Goal: Task Accomplishment & Management: Manage account settings

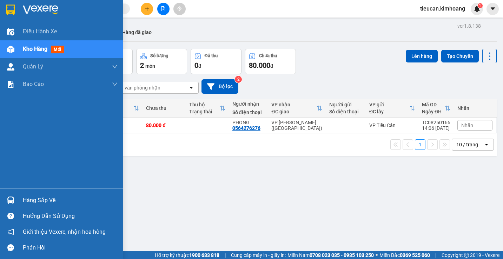
click at [30, 198] on div "Hàng sắp về" at bounding box center [70, 200] width 95 height 11
click at [30, 198] on div "Điều hành xe Kho hàng mới Quản [PERSON_NAME] lý chuyến Quản lý khách hàng mới B…" at bounding box center [61, 129] width 123 height 259
click at [26, 204] on div "Hàng sắp về" at bounding box center [70, 200] width 95 height 11
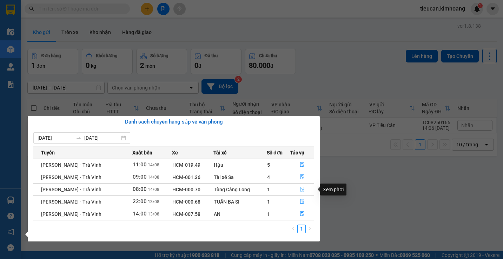
click at [302, 187] on icon "file-done" at bounding box center [302, 189] width 5 height 5
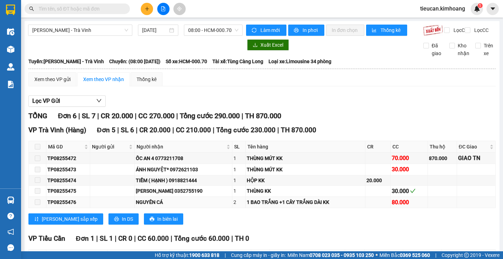
scroll to position [63, 0]
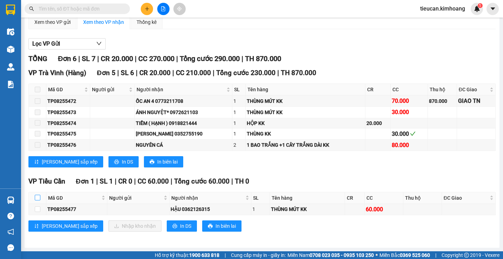
click at [36, 197] on input "checkbox" at bounding box center [38, 198] width 6 height 6
checkbox input "true"
click at [36, 197] on input "checkbox" at bounding box center [38, 198] width 6 height 6
checkbox input "false"
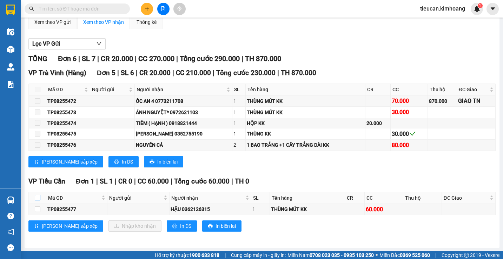
checkbox input "false"
click at [37, 198] on input "checkbox" at bounding box center [38, 198] width 6 height 6
checkbox input "true"
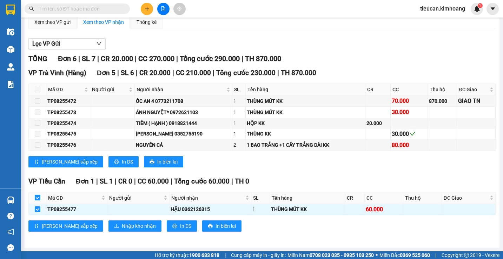
checkbox input "true"
click at [122, 223] on span "Nhập kho nhận" at bounding box center [139, 226] width 34 height 8
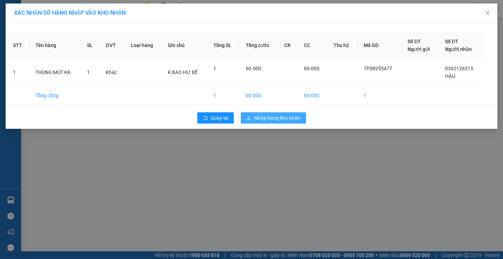
click at [281, 115] on span "Nhập hàng kho nhận" at bounding box center [277, 118] width 46 height 8
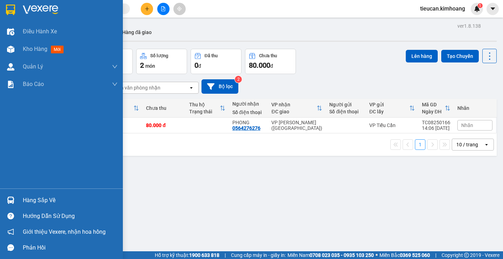
click at [28, 202] on div "Hàng sắp về" at bounding box center [70, 200] width 95 height 11
click at [28, 202] on div "Điều hành xe Kho hàng mới Quản Lý Quản lý chuyến Quản lý khách hàng mới Báo cáo…" at bounding box center [61, 129] width 123 height 259
click at [33, 198] on div "Hàng sắp về" at bounding box center [70, 200] width 95 height 11
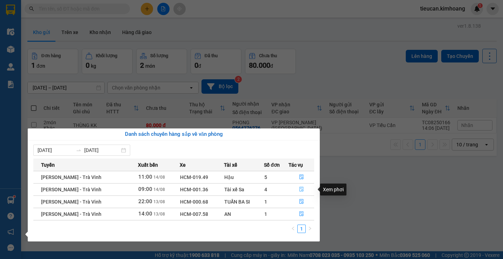
click at [298, 190] on button "button" at bounding box center [301, 189] width 25 height 11
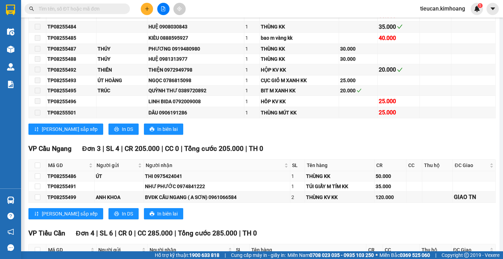
scroll to position [351, 0]
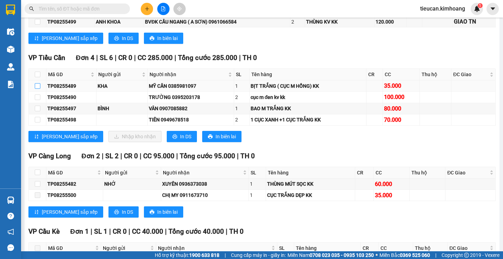
click at [37, 89] on input "checkbox" at bounding box center [38, 86] width 6 height 6
checkbox input "true"
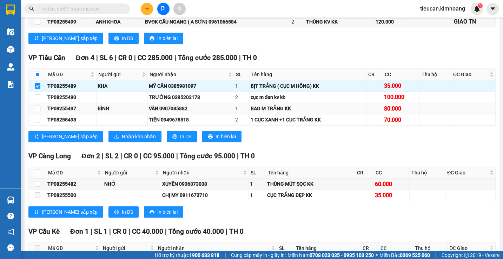
click at [36, 111] on input "checkbox" at bounding box center [38, 109] width 6 height 6
checkbox input "true"
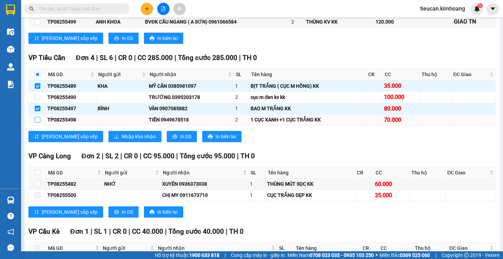
click at [38, 122] on input "checkbox" at bounding box center [38, 120] width 6 height 6
checkbox input "true"
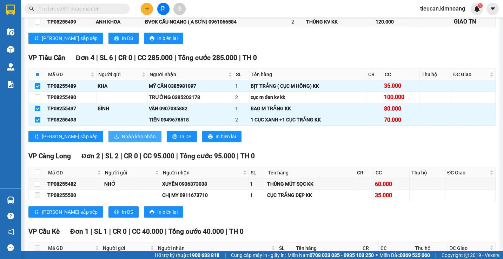
click at [122, 140] on span "Nhập kho nhận" at bounding box center [139, 137] width 34 height 8
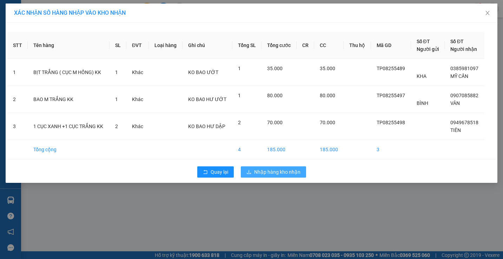
click at [258, 171] on span "Nhập hàng kho nhận" at bounding box center [277, 172] width 46 height 8
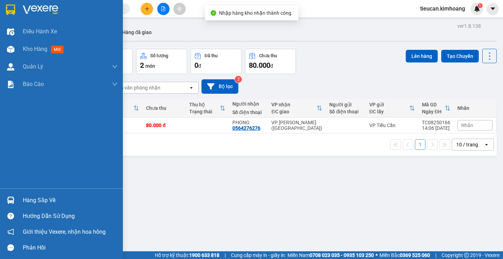
click at [29, 199] on div "Hàng sắp về" at bounding box center [70, 200] width 95 height 11
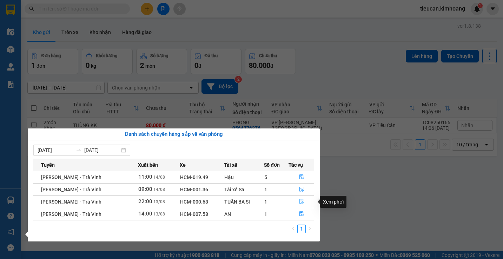
click at [301, 201] on icon "file-done" at bounding box center [301, 201] width 5 height 5
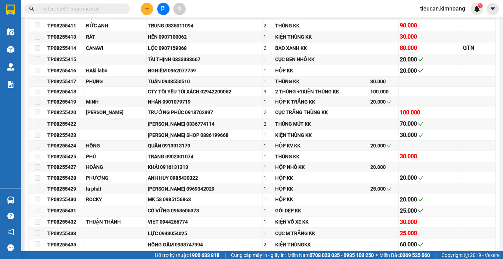
type input "[DATE]"
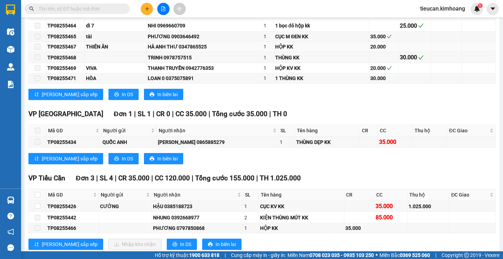
scroll to position [772, 0]
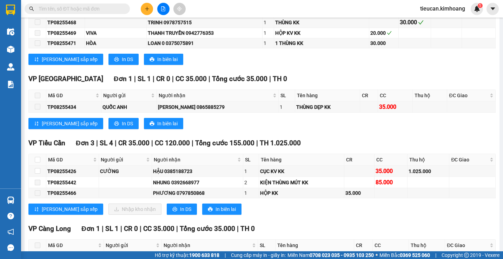
click at [34, 164] on th at bounding box center [38, 160] width 18 height 12
click at [38, 162] on input "checkbox" at bounding box center [38, 160] width 6 height 6
checkbox input "true"
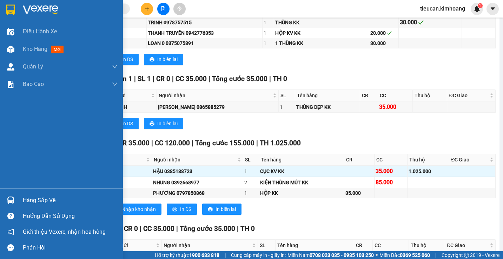
click at [22, 204] on div "Hàng sắp về" at bounding box center [61, 200] width 123 height 16
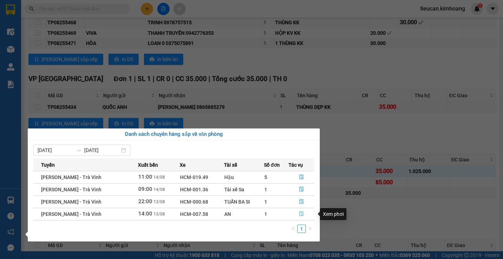
click at [298, 210] on button "button" at bounding box center [301, 213] width 25 height 11
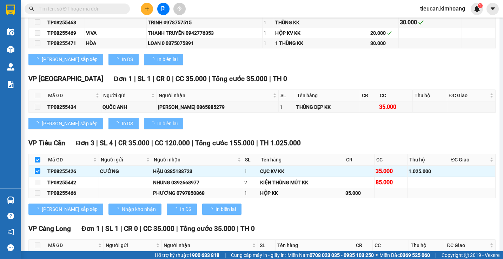
checkbox input "false"
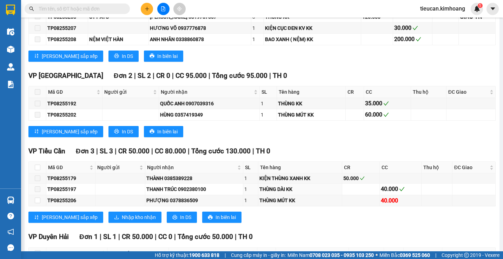
scroll to position [419, 0]
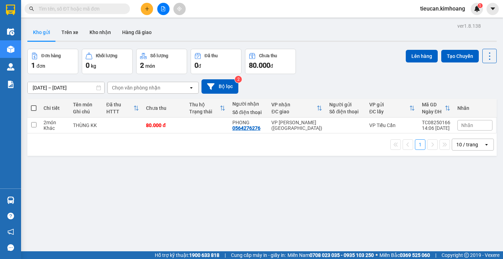
click at [32, 110] on span at bounding box center [34, 108] width 6 height 6
click at [34, 105] on input "checkbox" at bounding box center [34, 105] width 0 height 0
checkbox input "true"
click at [32, 110] on span at bounding box center [34, 108] width 6 height 6
click at [34, 105] on input "checkbox" at bounding box center [34, 105] width 0 height 0
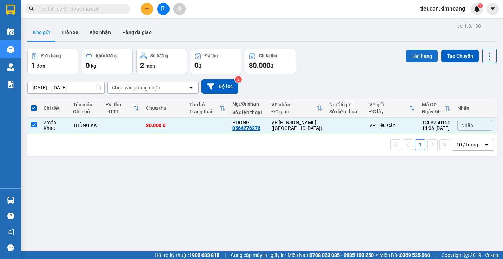
click at [407, 53] on button "Lên hàng" at bounding box center [422, 56] width 32 height 13
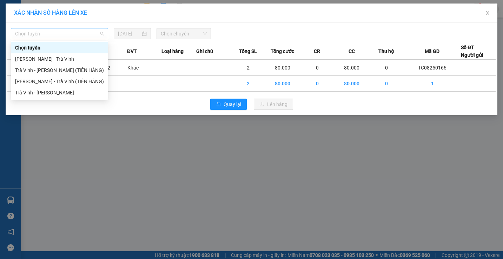
click at [74, 31] on span "Chọn tuyến" at bounding box center [59, 33] width 89 height 11
click at [69, 96] on div "Trà Vinh - Hồ Chí Minh" at bounding box center [59, 92] width 97 height 11
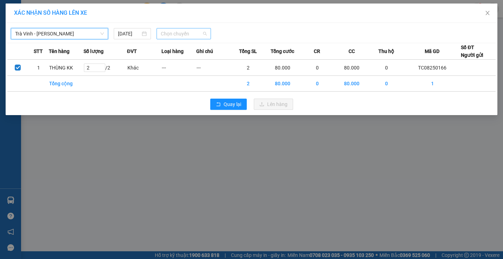
click at [194, 34] on span "Chọn chuyến" at bounding box center [184, 33] width 46 height 11
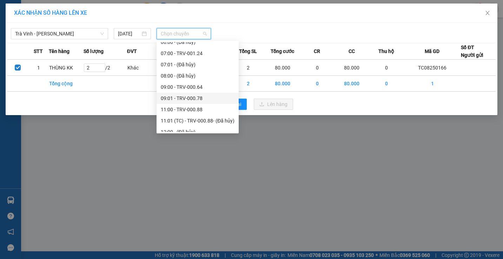
scroll to position [225, 0]
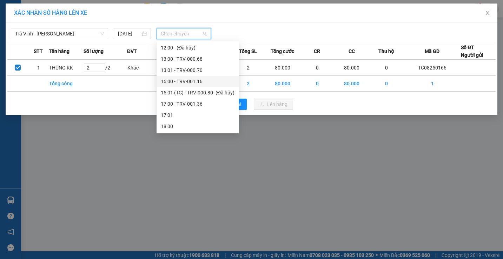
click at [188, 76] on div "15:00 - TRV-001.16" at bounding box center [198, 81] width 82 height 11
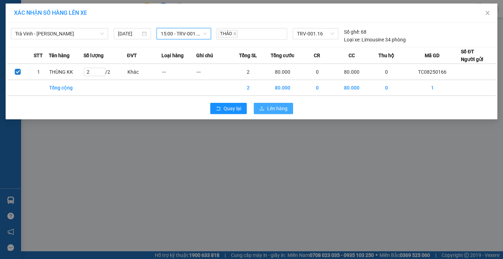
click at [281, 104] on button "Lên hàng" at bounding box center [273, 108] width 39 height 11
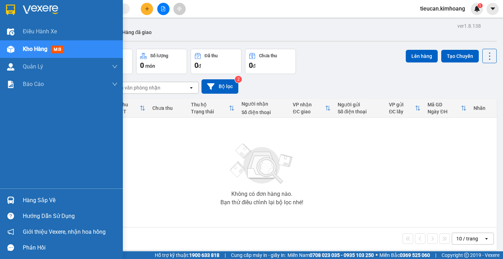
click at [16, 196] on div at bounding box center [11, 200] width 12 height 12
click at [16, 196] on div "Điều hành xe Kho hàng mới Quản Lý Quản lý chuyến Quản lý khách hàng mới Báo cáo…" at bounding box center [61, 129] width 123 height 259
click at [29, 203] on div "Hàng sắp về" at bounding box center [70, 200] width 95 height 11
click at [29, 203] on div "Điều hành xe Kho hàng mới Quản Lý Quản lý chuyến Quản lý khách hàng mới Báo cáo…" at bounding box center [61, 129] width 123 height 259
click at [51, 198] on div "Hàng sắp về" at bounding box center [70, 200] width 95 height 11
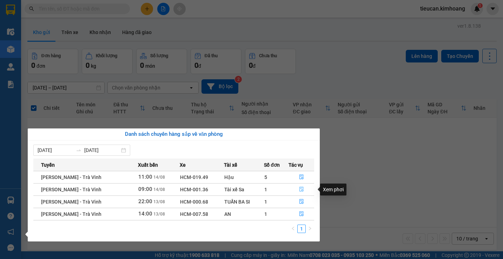
click at [298, 188] on button "button" at bounding box center [301, 189] width 25 height 11
click at [298, 188] on main "ver 1.8.138 Kho gửi Trên xe Kho nhận Hàng đã giao Đơn hàng 0 đơn Khối lượng 0 k…" at bounding box center [251, 125] width 503 height 251
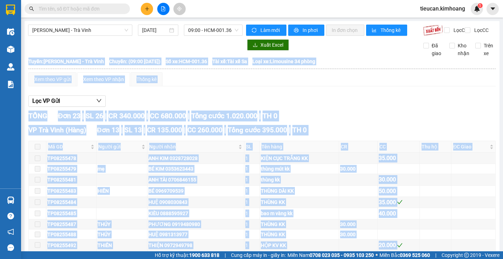
click at [169, 107] on div "Lọc VP Gửi" at bounding box center [261, 101] width 467 height 12
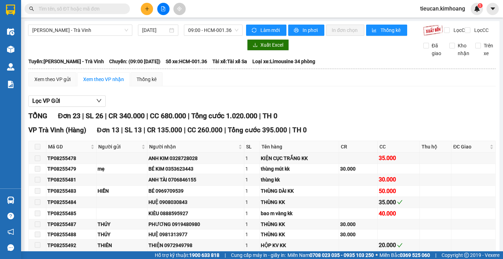
click at [169, 107] on div "Lọc VP Gửi" at bounding box center [261, 101] width 467 height 12
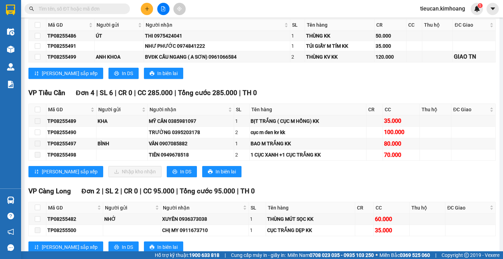
scroll to position [351, 0]
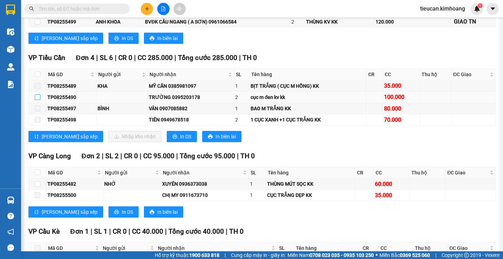
click at [40, 100] on input "checkbox" at bounding box center [38, 97] width 6 height 6
checkbox input "true"
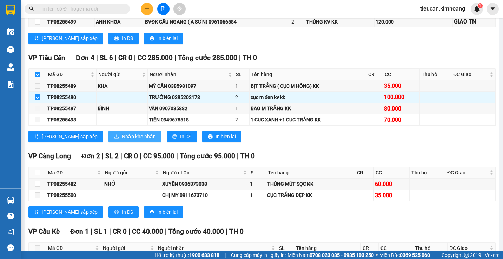
click at [108, 138] on button "Nhập kho nhận" at bounding box center [134, 136] width 53 height 11
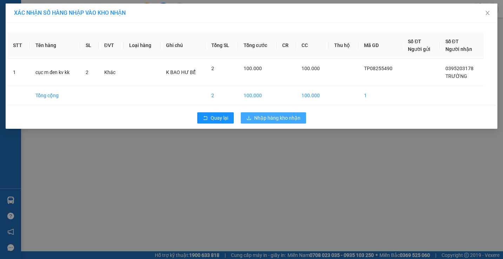
click at [254, 113] on button "Nhập hàng kho nhận" at bounding box center [273, 117] width 65 height 11
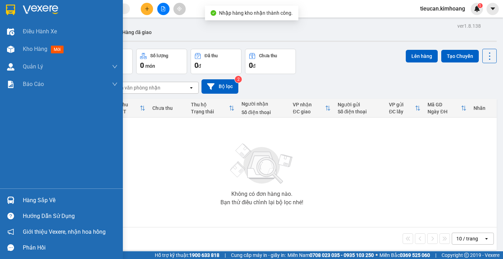
click at [38, 194] on div "Hàng sắp về" at bounding box center [61, 200] width 123 height 16
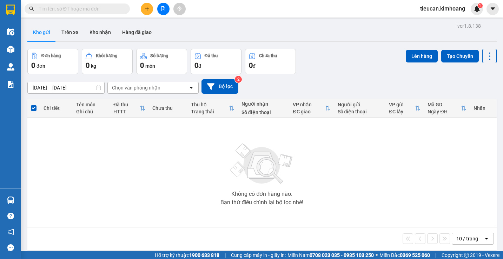
click at [355, 182] on section "Kết quả tìm kiếm ( 0 ) Bộ lọc No Data tieucan.kimhoang 1 Điều hành xe Kho hàng …" at bounding box center [251, 129] width 503 height 259
click at [101, 33] on button "Kho nhận" at bounding box center [100, 32] width 33 height 17
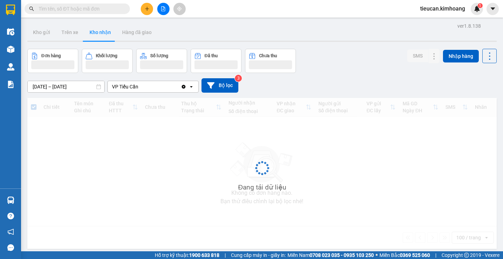
click at [101, 33] on button "Kho nhận" at bounding box center [100, 32] width 33 height 17
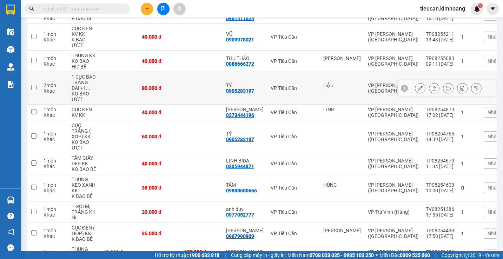
scroll to position [246, 0]
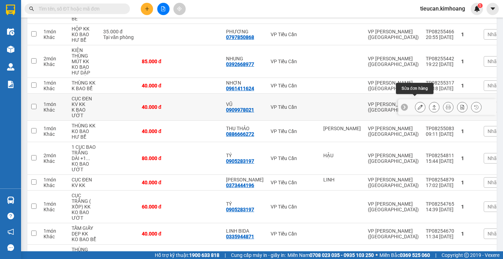
click at [418, 105] on icon at bounding box center [420, 107] width 5 height 5
click at [413, 101] on main "ver 1.8.138 Kho gửi Trên xe Kho nhận Hàng đã giao Đơn hàng 18 đơn Khối lượng 0 …" at bounding box center [251, 125] width 503 height 251
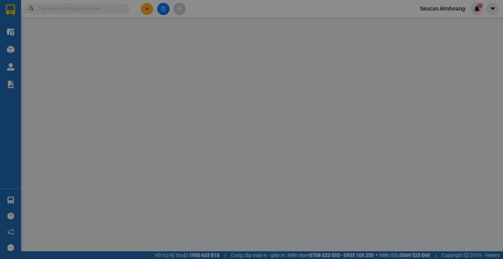
type input "0909978021"
type input "VŨ"
type input "40.000"
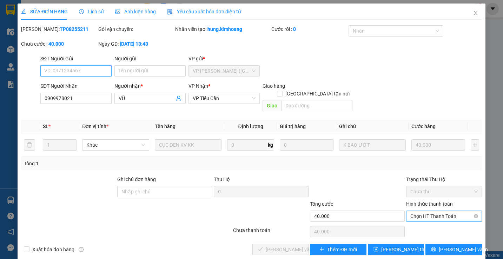
click at [424, 211] on span "Chọn HT Thanh Toán" at bounding box center [443, 216] width 67 height 11
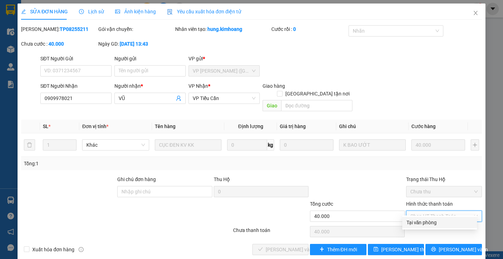
click at [412, 222] on div "Tại văn phòng" at bounding box center [439, 223] width 66 height 8
type input "0"
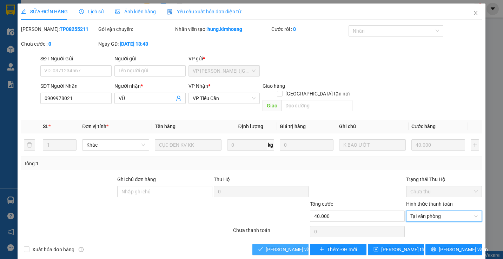
click at [266, 246] on span "[PERSON_NAME] và Giao hàng" at bounding box center [299, 250] width 67 height 8
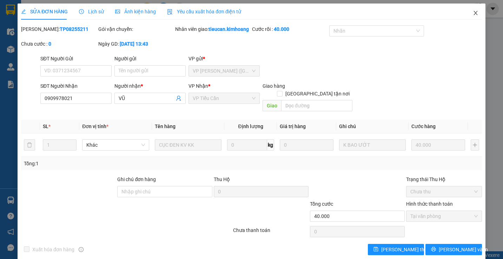
click at [473, 14] on icon "close" at bounding box center [476, 13] width 6 height 6
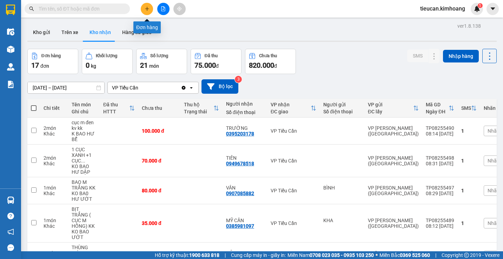
click at [144, 8] on button at bounding box center [147, 9] width 12 height 12
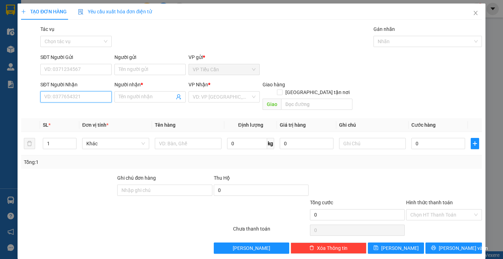
click at [100, 95] on input "SĐT Người Nhận" at bounding box center [75, 96] width 71 height 11
type input "0936033979"
click at [129, 99] on input "Người nhận *" at bounding box center [147, 97] width 56 height 8
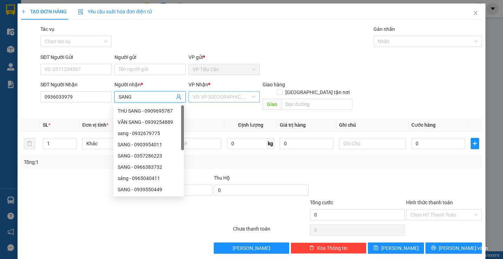
type input "SANG"
click at [218, 95] on input "search" at bounding box center [222, 97] width 58 height 11
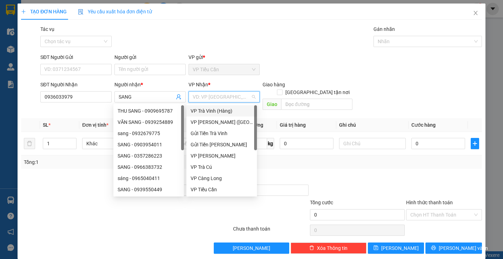
click at [218, 95] on input "search" at bounding box center [222, 97] width 58 height 11
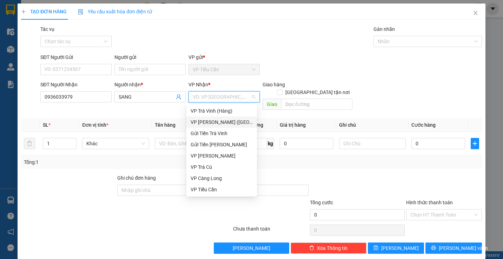
click at [191, 121] on div "VP [PERSON_NAME] ([GEOGRAPHIC_DATA])" at bounding box center [222, 122] width 62 height 8
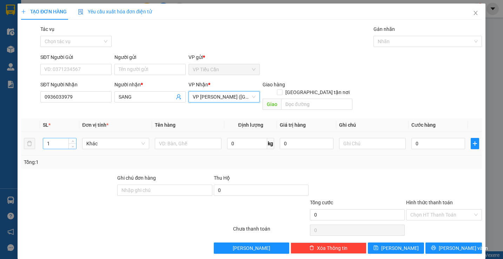
click at [55, 138] on input "1" at bounding box center [59, 143] width 33 height 11
type input "2"
click at [158, 138] on input "text" at bounding box center [188, 143] width 67 height 11
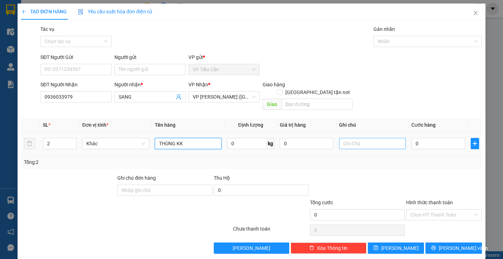
type input "THÙNG KK"
click at [348, 138] on input "text" at bounding box center [372, 143] width 67 height 11
type input "K BAO HƯ"
click at [411, 138] on input "0" at bounding box center [438, 143] width 54 height 11
type input "8"
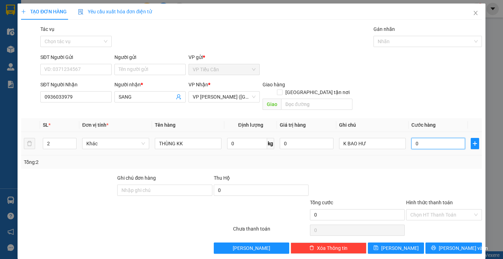
type input "8"
type input "80"
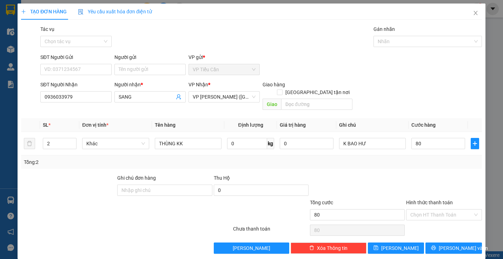
type input "80.000"
click at [362, 174] on div at bounding box center [357, 186] width 96 height 25
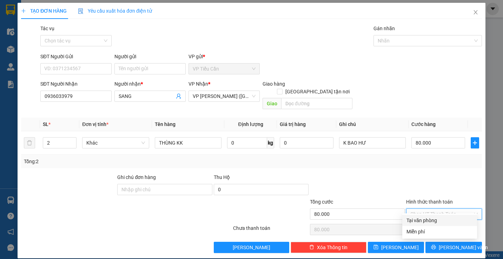
click at [432, 209] on input "Hình thức thanh toán" at bounding box center [441, 214] width 62 height 11
click at [432, 219] on div "Tại văn phòng" at bounding box center [439, 221] width 66 height 8
type input "0"
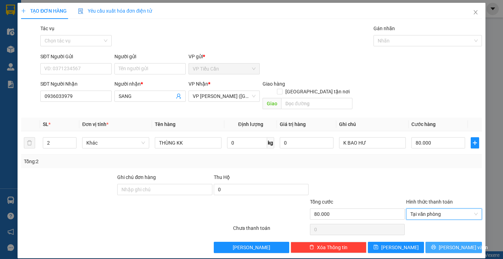
click at [451, 244] on span "[PERSON_NAME] và In" at bounding box center [463, 248] width 49 height 8
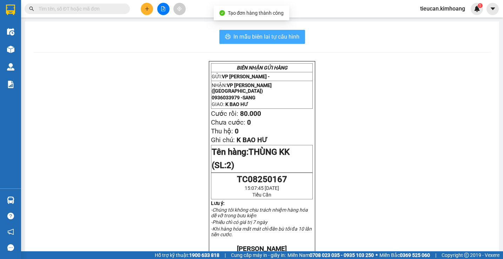
click at [279, 36] on span "In mẫu biên lai tự cấu hình" at bounding box center [266, 36] width 66 height 9
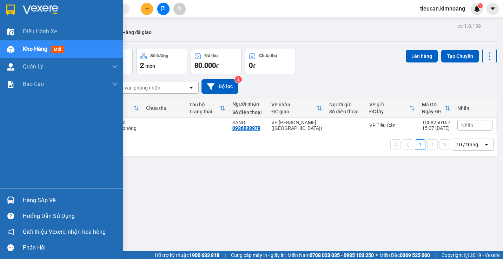
click at [20, 201] on div "Hàng sắp về" at bounding box center [61, 200] width 123 height 16
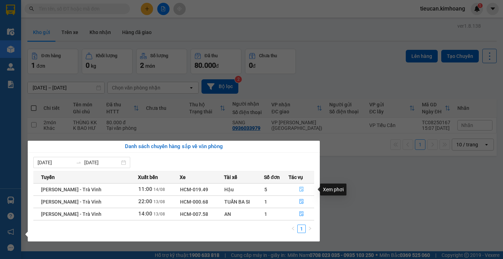
click at [299, 189] on icon "file-done" at bounding box center [301, 189] width 5 height 5
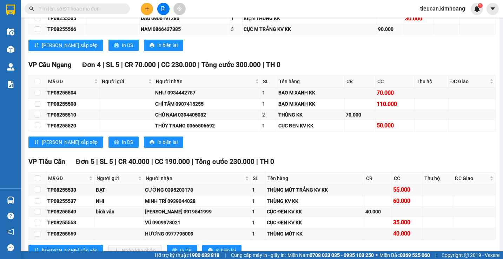
scroll to position [702, 0]
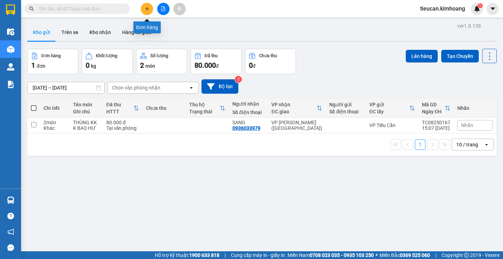
click at [147, 7] on icon "plus" at bounding box center [147, 8] width 5 height 5
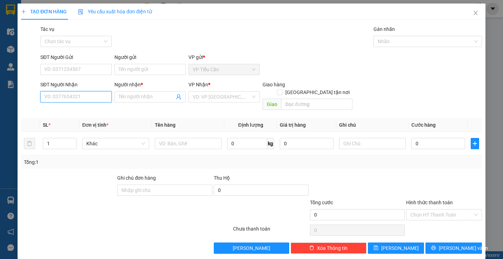
click at [87, 95] on input "SĐT Người Nhận" at bounding box center [75, 96] width 71 height 11
click at [74, 110] on div "0939848986 - KHOA" at bounding box center [75, 111] width 62 height 8
type input "0939848986"
type input "KHOA"
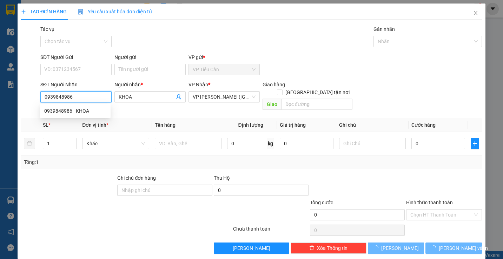
type input "80.000"
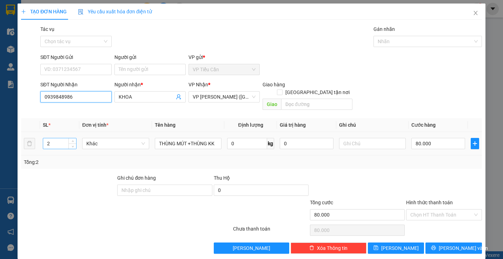
type input "0939848986"
click at [58, 141] on div "2" at bounding box center [60, 143] width 34 height 11
click at [55, 138] on input "2" at bounding box center [59, 143] width 33 height 11
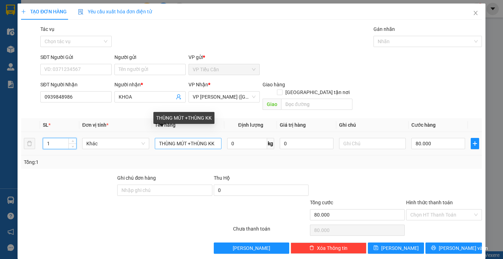
type input "1"
click at [207, 138] on input "THÙNG MÚT +THÙNG KK" at bounding box center [188, 143] width 67 height 11
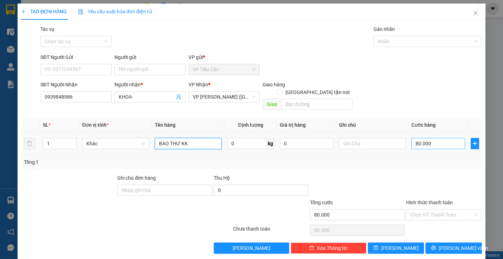
type input "BAO THƯ KK"
click at [433, 138] on input "80.000" at bounding box center [438, 143] width 54 height 11
type input "0"
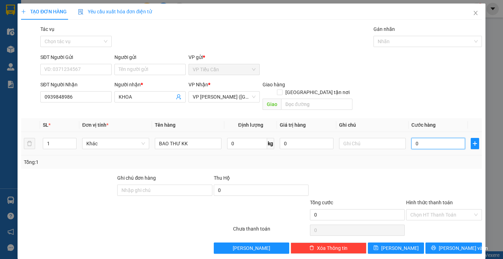
click at [411, 138] on input "0" at bounding box center [438, 143] width 54 height 11
type input "30"
type input "350"
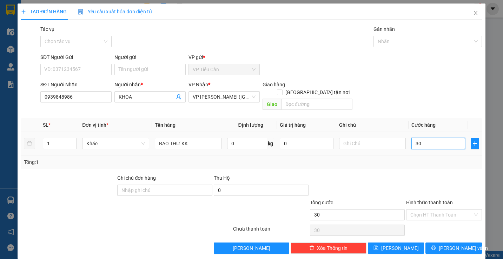
type input "350"
click at [428, 138] on input "350" at bounding box center [438, 143] width 54 height 11
type input "35"
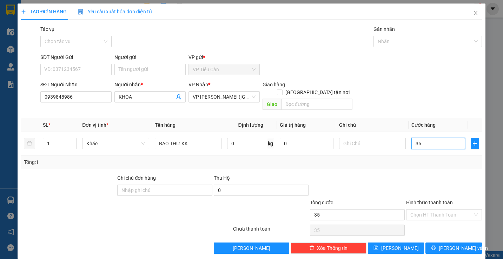
type input "35"
type input "35.000"
click at [406, 174] on div at bounding box center [443, 186] width 77 height 25
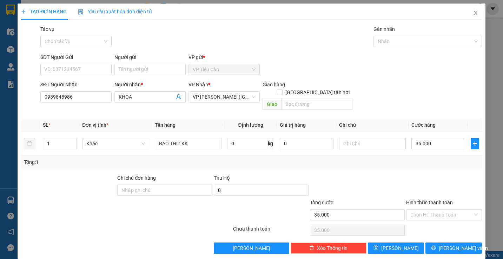
scroll to position [1, 0]
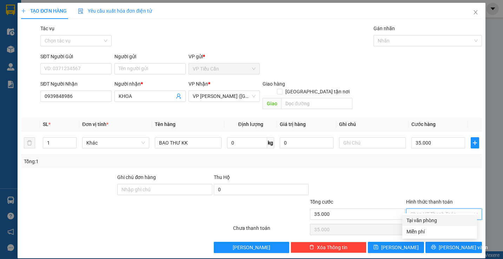
click at [437, 209] on input "Hình thức thanh toán" at bounding box center [441, 214] width 62 height 11
click at [442, 221] on div "Tại văn phòng" at bounding box center [439, 221] width 66 height 8
type input "0"
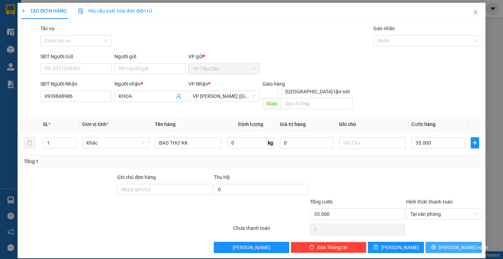
click at [453, 244] on span "[PERSON_NAME] và In" at bounding box center [463, 248] width 49 height 8
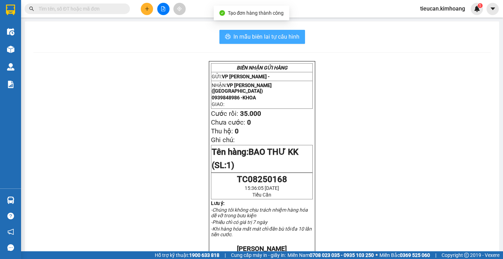
click at [286, 38] on span "In mẫu biên lai tự cấu hình" at bounding box center [266, 36] width 66 height 9
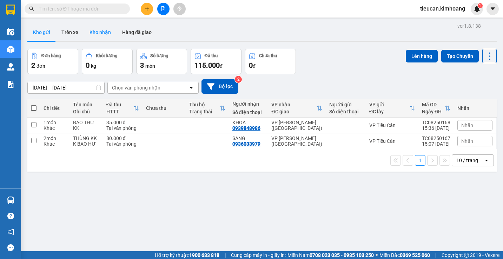
click at [102, 29] on button "Kho nhận" at bounding box center [100, 32] width 33 height 17
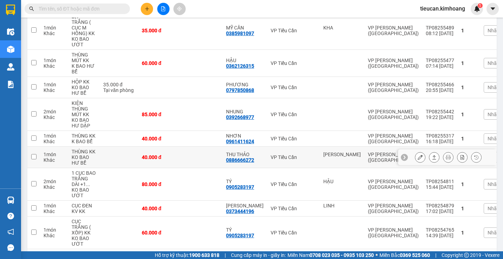
scroll to position [281, 0]
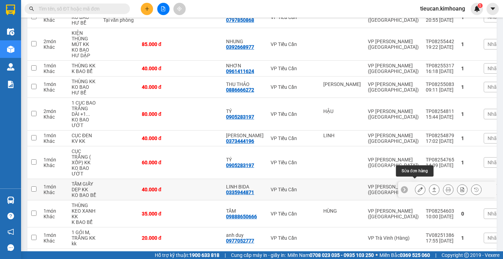
click at [418, 187] on icon at bounding box center [420, 189] width 5 height 5
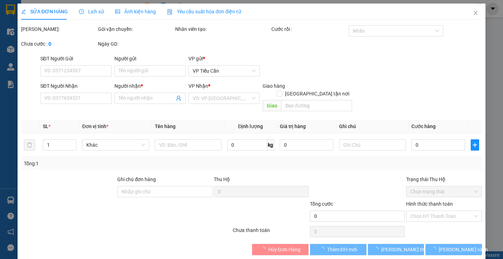
type input "0335944871"
type input "LINH BIDA"
type input "40.000"
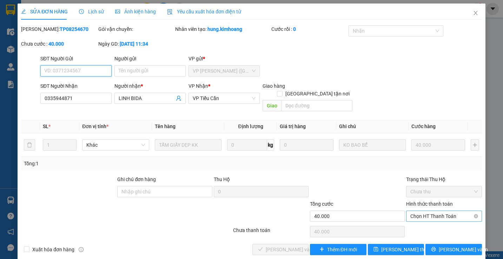
click at [434, 211] on span "Chọn HT Thanh Toán" at bounding box center [443, 216] width 67 height 11
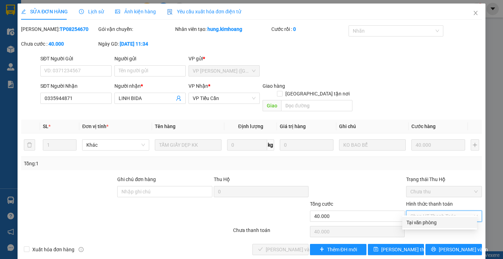
click at [424, 221] on div "Tại văn phòng" at bounding box center [439, 223] width 66 height 8
type input "0"
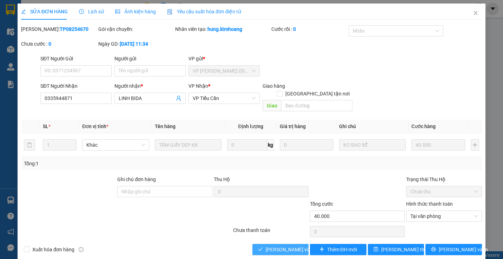
click at [288, 246] on span "[PERSON_NAME] và Giao hàng" at bounding box center [299, 250] width 67 height 8
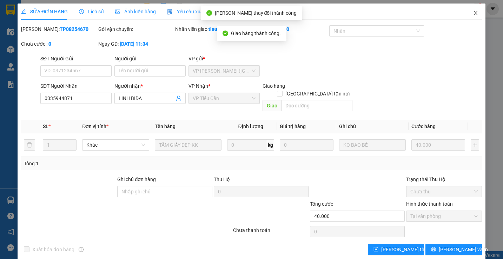
click at [473, 12] on icon "close" at bounding box center [476, 13] width 6 height 6
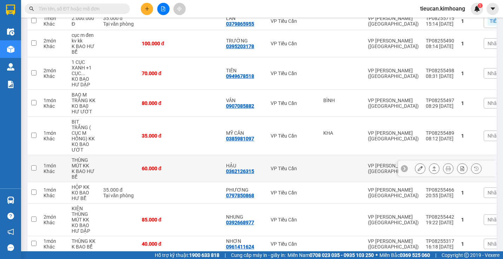
scroll to position [140, 0]
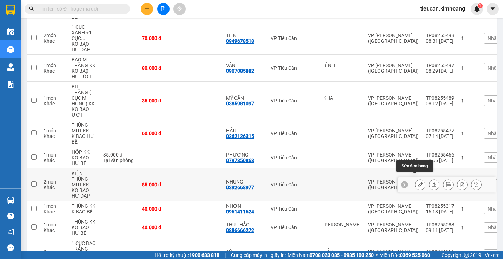
click at [418, 182] on icon at bounding box center [420, 184] width 5 height 5
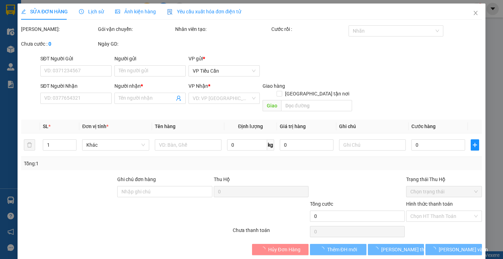
type input "0392668977"
type input "NHUNG"
type input "85.000"
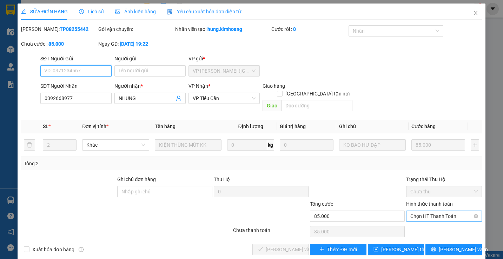
click at [424, 211] on span "Chọn HT Thanh Toán" at bounding box center [443, 216] width 67 height 11
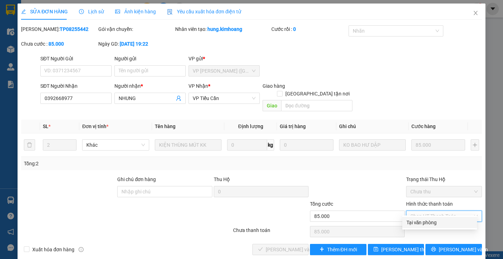
click at [415, 221] on div "Tại văn phòng" at bounding box center [439, 223] width 66 height 8
type input "0"
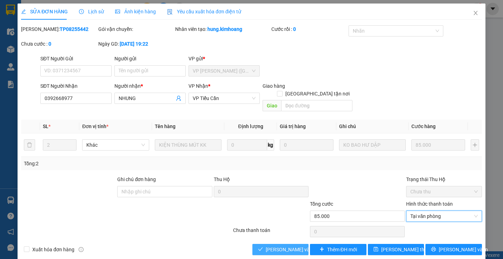
click at [276, 246] on span "[PERSON_NAME] và Giao hàng" at bounding box center [299, 250] width 67 height 8
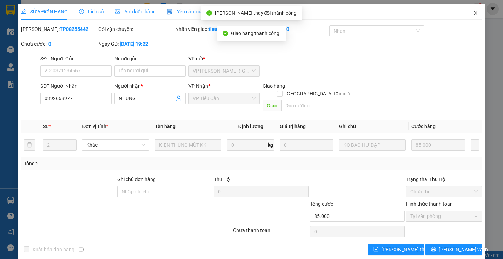
click at [473, 13] on icon "close" at bounding box center [476, 13] width 6 height 6
click at [473, 13] on div "1" at bounding box center [477, 9] width 12 height 12
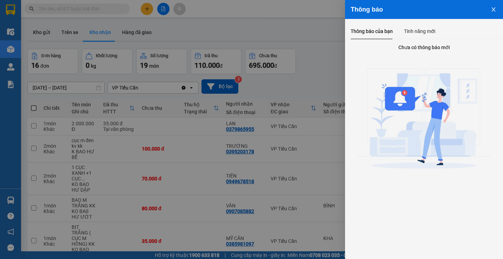
click at [492, 10] on icon "close" at bounding box center [494, 10] width 6 height 6
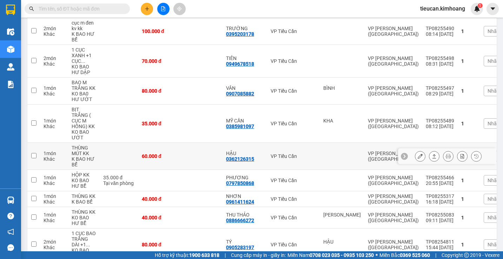
scroll to position [82, 0]
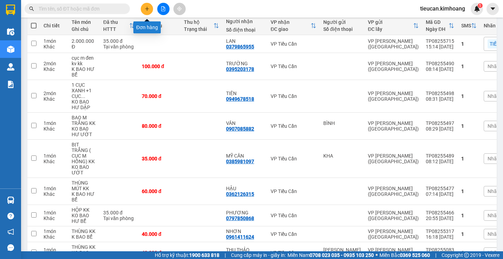
click at [150, 9] on button at bounding box center [147, 9] width 12 height 12
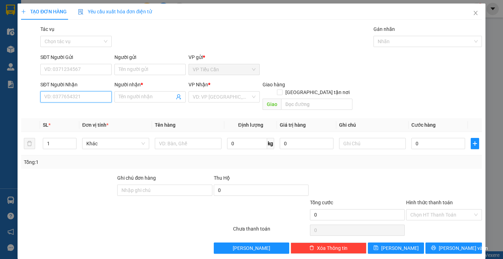
click at [93, 98] on input "SĐT Người Nhận" at bounding box center [75, 96] width 71 height 11
click at [94, 112] on div "0938821796 - thiên ân" at bounding box center [75, 111] width 62 height 8
type input "0938821796"
type input "[DEMOGRAPHIC_DATA]"
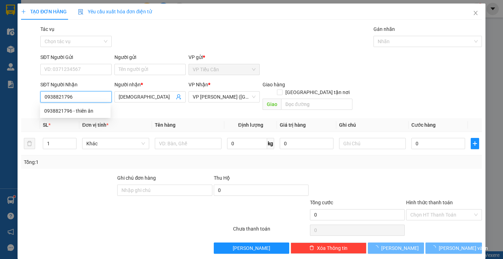
type input "35.000"
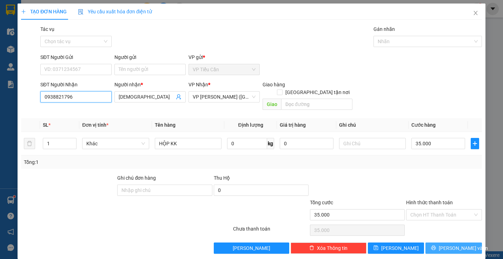
type input "0938821796"
click at [452, 244] on span "[PERSON_NAME] và In" at bounding box center [463, 248] width 49 height 8
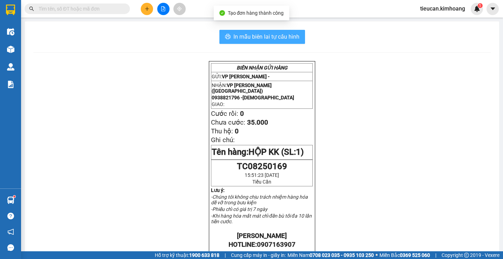
click at [271, 40] on span "In mẫu biên lai tự cấu hình" at bounding box center [266, 36] width 66 height 9
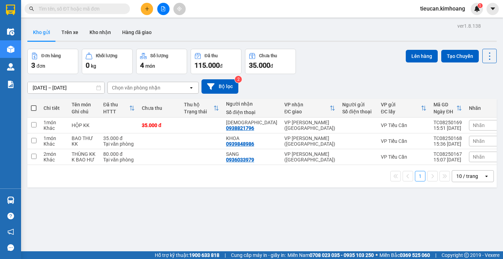
click at [33, 106] on span at bounding box center [34, 108] width 6 height 6
click at [34, 105] on input "checkbox" at bounding box center [34, 105] width 0 height 0
checkbox input "true"
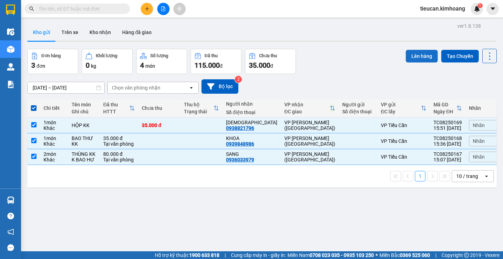
click at [419, 59] on button "Lên hàng" at bounding box center [422, 56] width 32 height 13
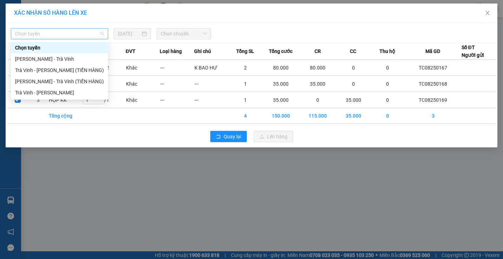
click at [89, 30] on span "Chọn tuyến" at bounding box center [59, 33] width 89 height 11
click at [79, 92] on div "Trà Vinh - [PERSON_NAME]" at bounding box center [59, 93] width 89 height 8
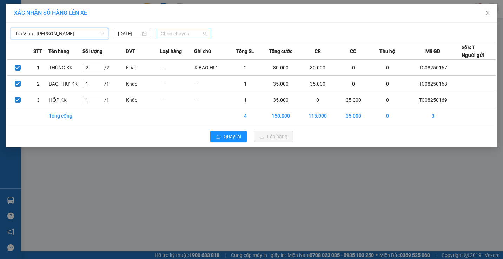
click at [187, 30] on span "Chọn chuyến" at bounding box center [184, 33] width 46 height 11
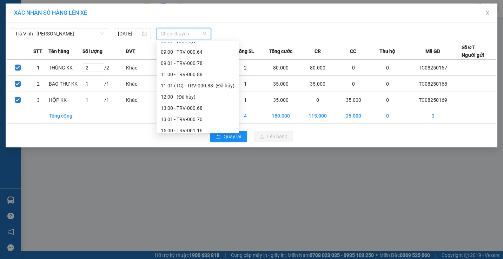
scroll to position [225, 0]
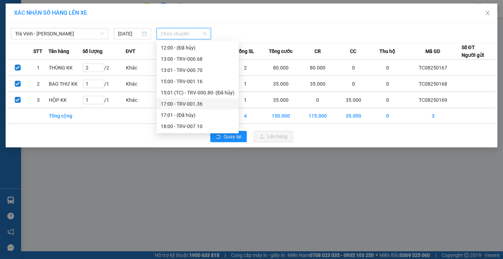
click at [192, 105] on div "17:00 - TRV-001.36" at bounding box center [198, 104] width 74 height 8
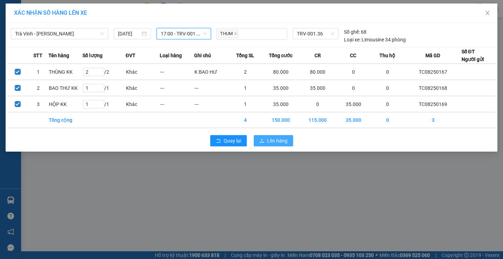
click at [278, 146] on button "Lên hàng" at bounding box center [273, 140] width 39 height 11
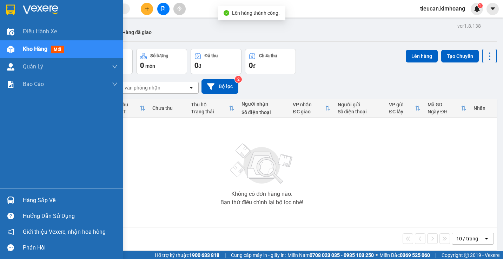
click at [31, 196] on div "Hàng sắp về" at bounding box center [70, 200] width 95 height 11
click at [31, 196] on div "Điều hành xe Kho hàng mới Quản [PERSON_NAME] lý chuyến Quản lý khách hàng mới B…" at bounding box center [61, 129] width 123 height 259
click at [29, 200] on div "Hàng sắp về" at bounding box center [70, 200] width 95 height 11
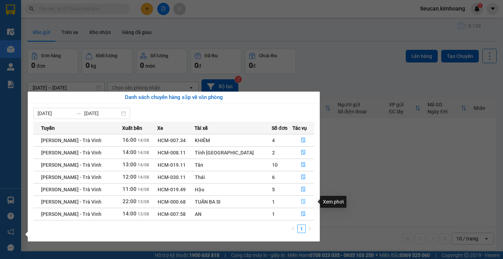
click at [301, 201] on icon "file-done" at bounding box center [303, 201] width 5 height 5
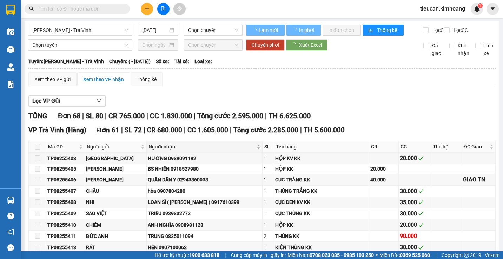
type input "[DATE]"
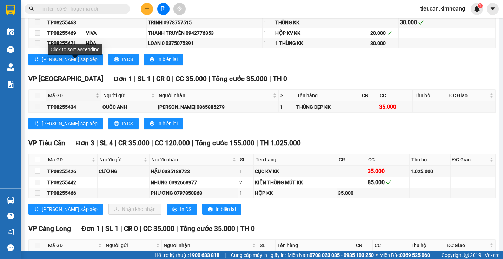
scroll to position [807, 0]
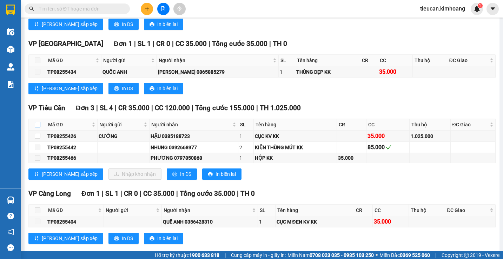
click at [39, 127] on input "checkbox" at bounding box center [38, 125] width 6 height 6
checkbox input "true"
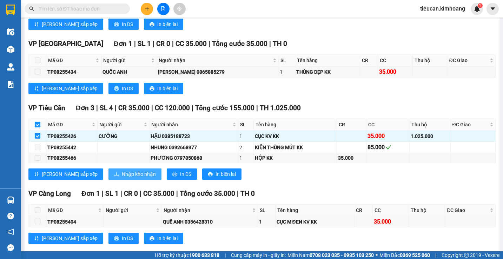
click at [125, 178] on span "Nhập kho nhận" at bounding box center [139, 174] width 34 height 8
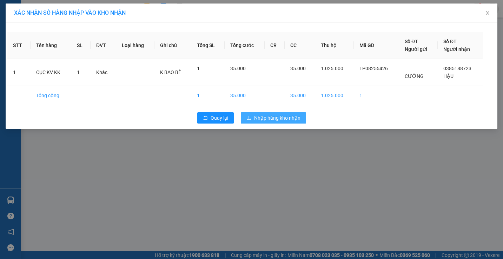
click at [264, 118] on span "Nhập hàng kho nhận" at bounding box center [277, 118] width 46 height 8
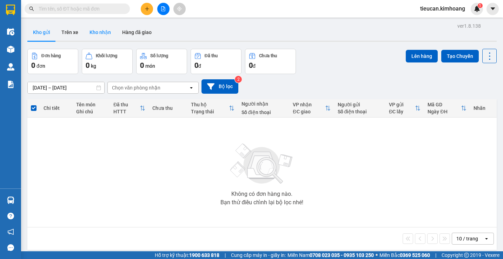
click at [95, 34] on button "Kho nhận" at bounding box center [100, 32] width 33 height 17
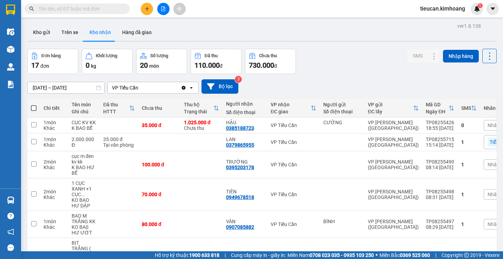
scroll to position [70, 0]
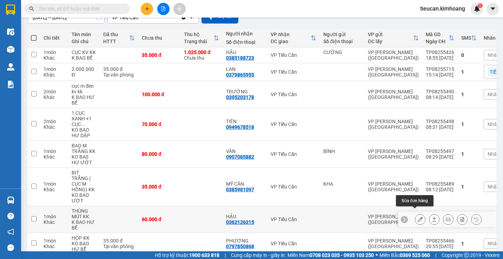
click at [418, 217] on icon at bounding box center [420, 219] width 5 height 5
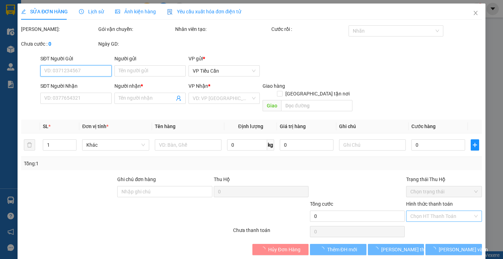
type input "0362126315"
type input "HẬU"
type input "60.000"
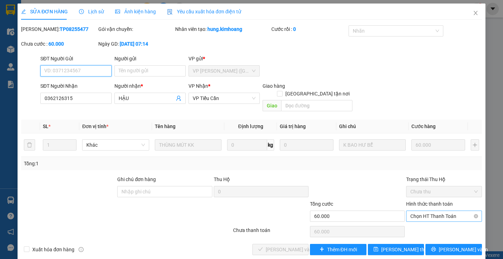
click at [413, 211] on span "Chọn HT Thanh Toán" at bounding box center [443, 216] width 67 height 11
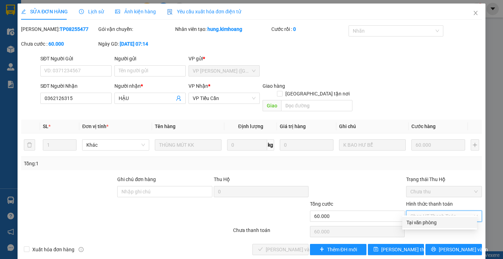
click at [414, 220] on div "Tại văn phòng" at bounding box center [439, 223] width 66 height 8
type input "0"
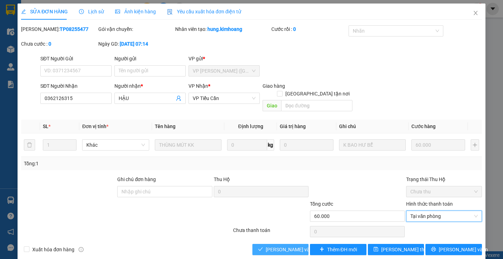
click at [284, 246] on span "[PERSON_NAME] và Giao hàng" at bounding box center [299, 250] width 67 height 8
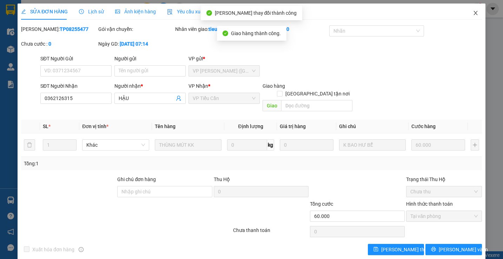
click at [469, 9] on span "Close" at bounding box center [476, 14] width 20 height 20
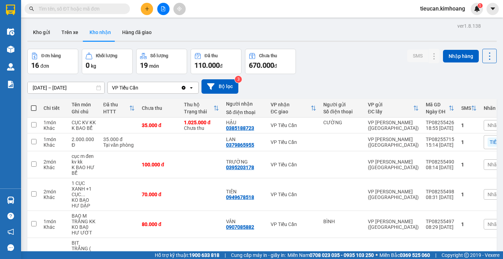
scroll to position [105, 0]
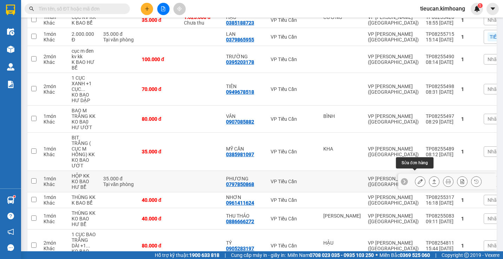
click at [419, 175] on button at bounding box center [420, 181] width 10 height 12
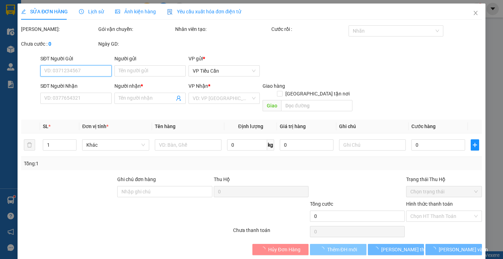
type input "0797850868"
type input "PHƯƠNG"
type input "35.000"
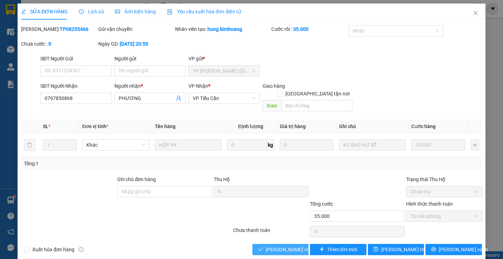
click at [289, 246] on span "[PERSON_NAME] và Giao hàng" at bounding box center [299, 250] width 67 height 8
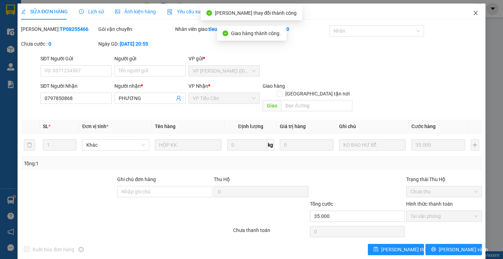
click at [469, 10] on span "Close" at bounding box center [476, 14] width 20 height 20
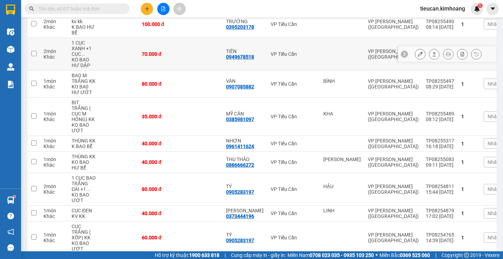
scroll to position [175, 0]
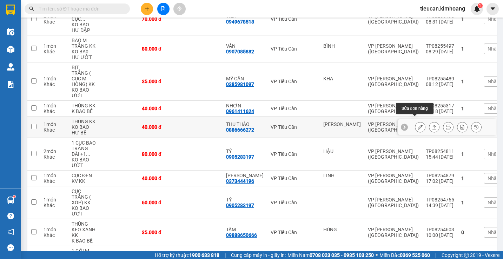
click at [418, 121] on button at bounding box center [420, 127] width 10 height 12
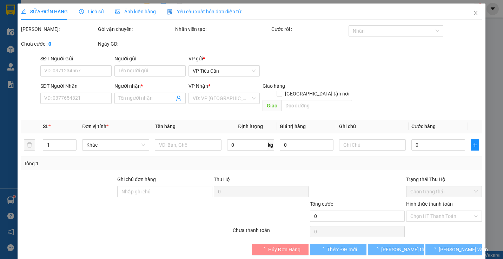
type input "[PERSON_NAME]"
type input "0886666272"
type input "THU THẢO"
type input "40.000"
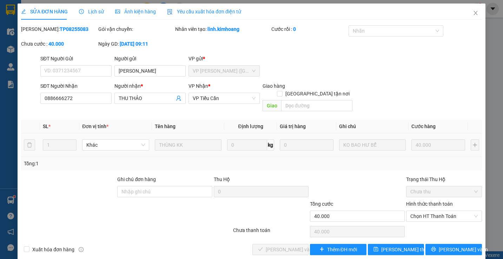
click at [421, 201] on div "Hình thức thanh toán" at bounding box center [443, 205] width 75 height 11
click at [421, 211] on span "Chọn HT Thanh Toán" at bounding box center [443, 216] width 67 height 11
click at [415, 218] on div "Tại văn phòng" at bounding box center [439, 222] width 75 height 11
type input "0"
click at [280, 246] on span "[PERSON_NAME] và Giao hàng" at bounding box center [299, 250] width 67 height 8
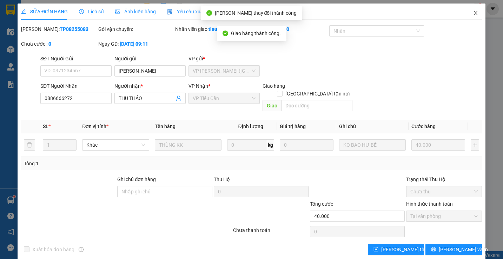
click at [473, 11] on icon "close" at bounding box center [476, 13] width 6 height 6
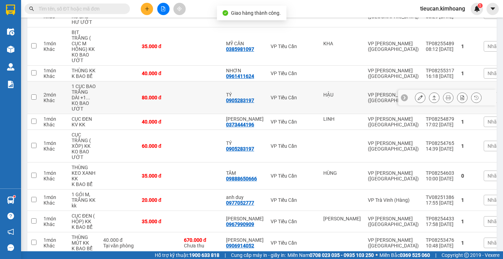
scroll to position [239, 0]
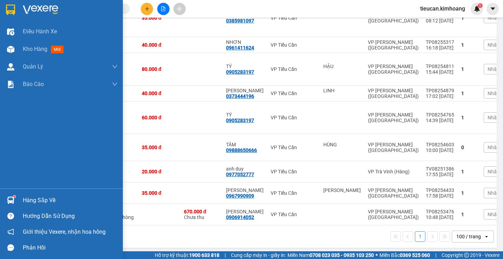
click at [29, 200] on div "Hàng sắp về" at bounding box center [70, 200] width 95 height 11
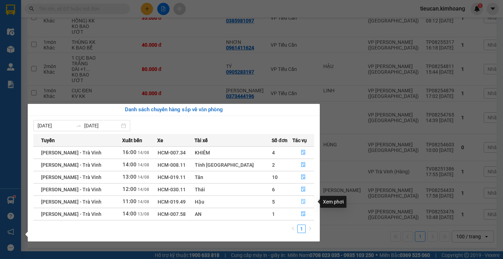
click at [301, 198] on button "button" at bounding box center [303, 201] width 21 height 11
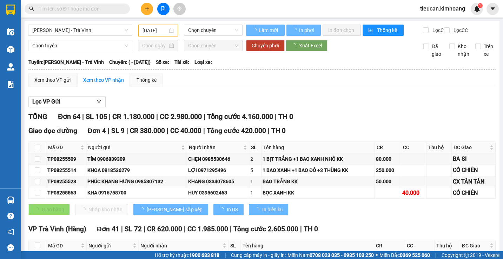
type input "[DATE]"
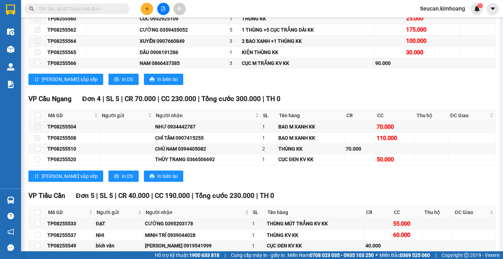
scroll to position [702, 0]
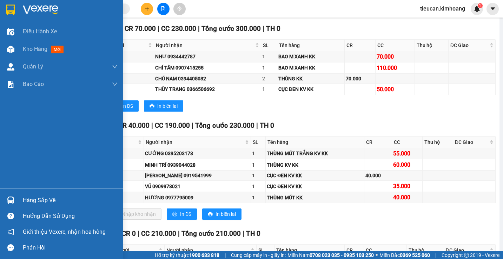
click at [33, 203] on div "Hàng sắp về" at bounding box center [70, 200] width 95 height 11
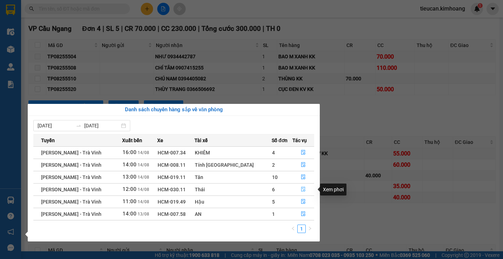
click at [301, 187] on icon "file-done" at bounding box center [303, 189] width 5 height 5
click at [301, 187] on td "CỤC ĐEN KV KK" at bounding box center [315, 186] width 99 height 11
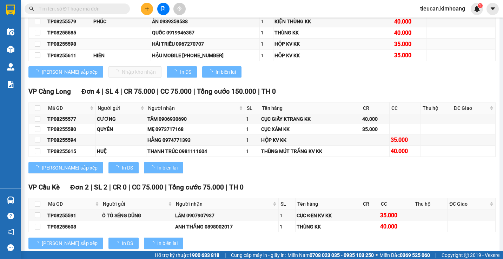
scroll to position [604, 0]
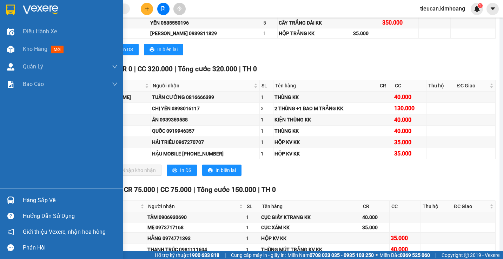
click at [28, 196] on div "Hàng sắp về" at bounding box center [70, 200] width 95 height 11
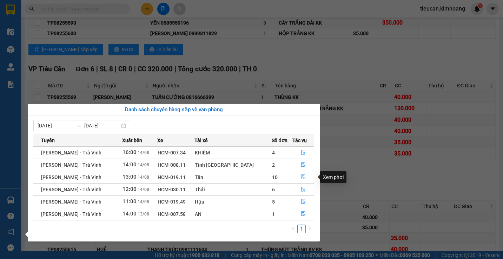
click at [300, 173] on button "button" at bounding box center [303, 177] width 21 height 11
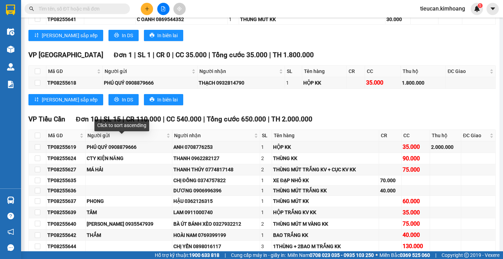
scroll to position [295, 0]
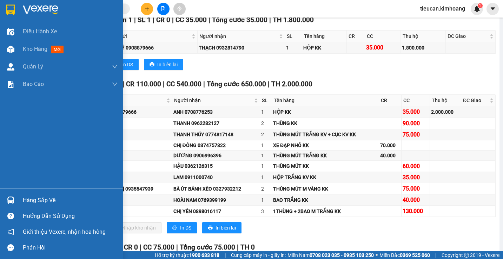
click at [34, 201] on div "Hàng sắp về" at bounding box center [70, 200] width 95 height 11
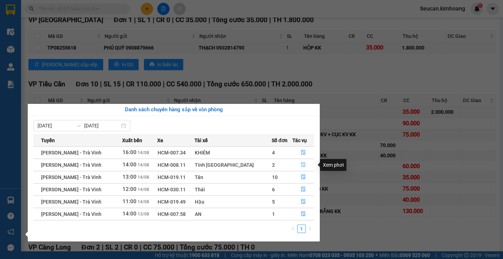
click at [301, 165] on icon "file-done" at bounding box center [303, 164] width 5 height 5
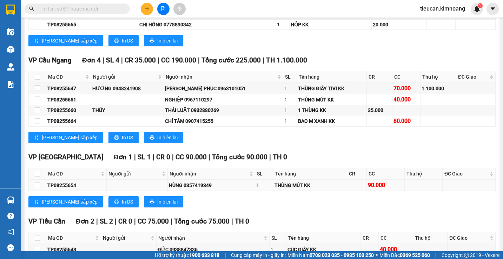
scroll to position [336, 0]
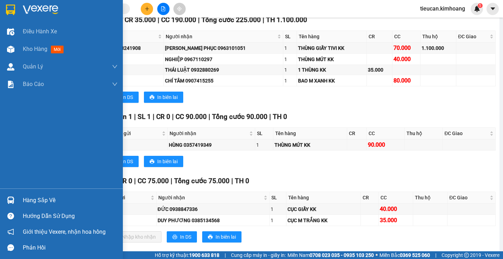
click at [33, 198] on div "Hàng sắp về" at bounding box center [70, 200] width 95 height 11
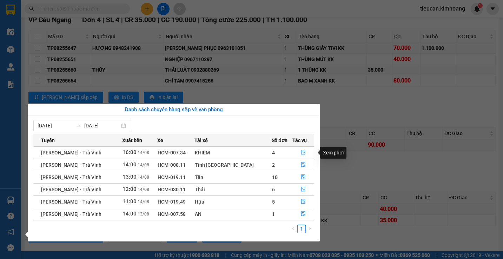
click at [301, 152] on icon "file-done" at bounding box center [303, 152] width 5 height 5
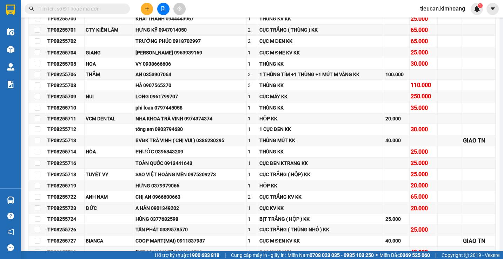
scroll to position [614, 0]
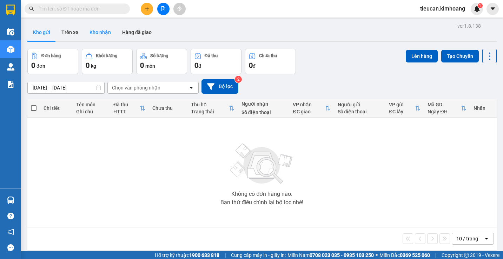
click at [95, 32] on button "Kho nhận" at bounding box center [100, 32] width 33 height 17
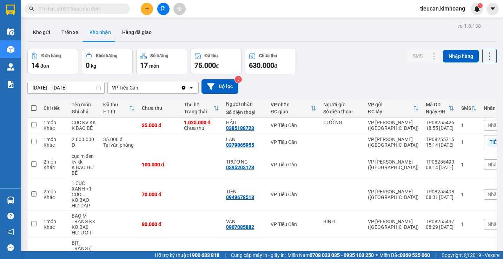
scroll to position [35, 0]
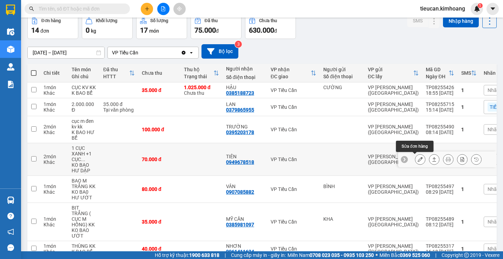
click at [418, 157] on icon at bounding box center [420, 159] width 5 height 5
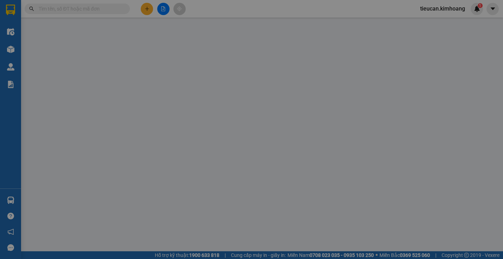
type input "0949678518"
type input "TIÊN"
type input "70.000"
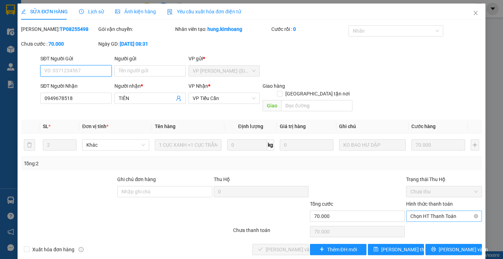
click at [423, 211] on span "Chọn HT Thanh Toán" at bounding box center [443, 216] width 67 height 11
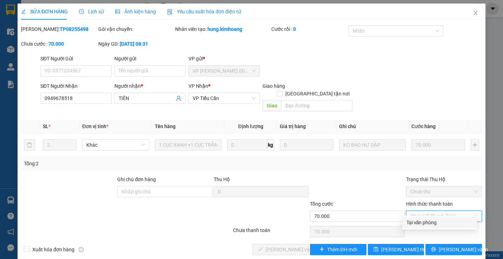
drag, startPoint x: 423, startPoint y: 222, endPoint x: 398, endPoint y: 224, distance: 25.0
click at [422, 222] on div "Tại văn phòng" at bounding box center [439, 223] width 66 height 8
type input "0"
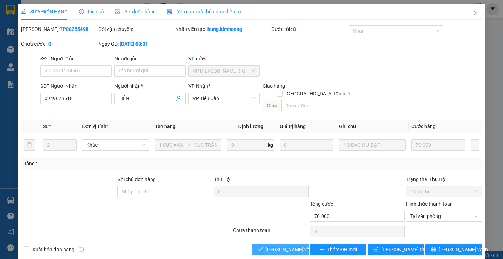
click at [273, 246] on span "[PERSON_NAME] và Giao hàng" at bounding box center [299, 250] width 67 height 8
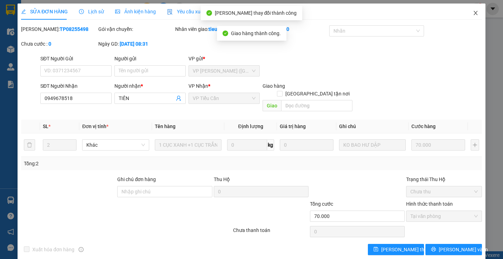
click at [472, 10] on span "Close" at bounding box center [476, 14] width 20 height 20
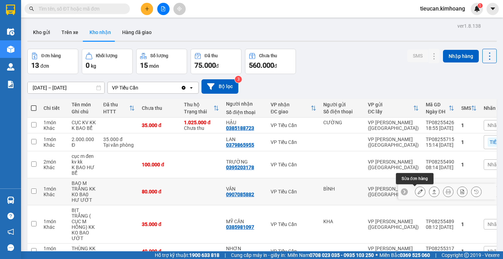
click at [418, 191] on icon at bounding box center [420, 191] width 5 height 5
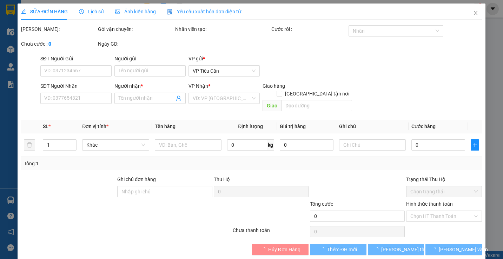
type input "BÌNH"
type input "0907085882"
type input "VÂN"
type input "80.000"
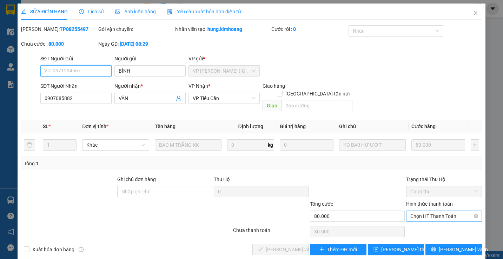
click at [423, 211] on span "Chọn HT Thanh Toán" at bounding box center [443, 216] width 67 height 11
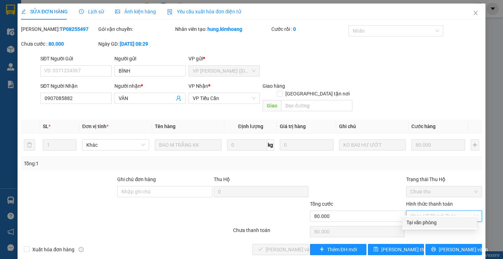
click at [423, 221] on div "Tại văn phòng" at bounding box center [439, 223] width 66 height 8
type input "0"
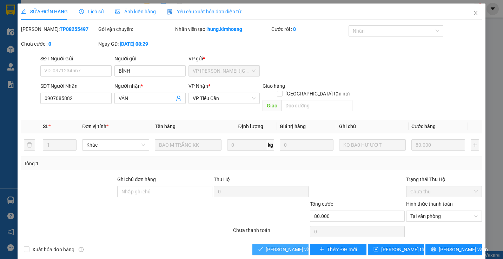
click at [301, 244] on button "Lưu và Giao hàng" at bounding box center [280, 249] width 56 height 11
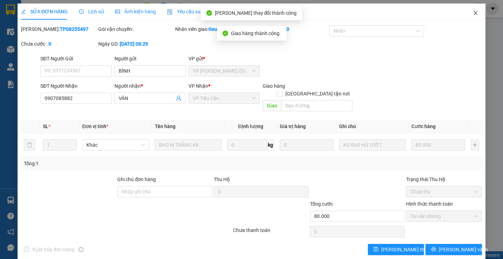
click at [473, 15] on icon "close" at bounding box center [476, 13] width 6 height 6
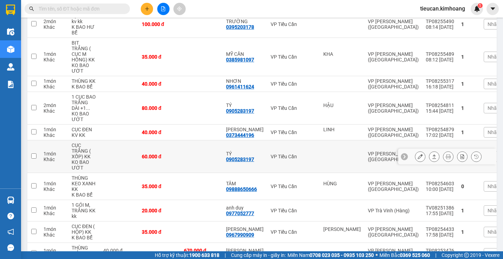
scroll to position [175, 0]
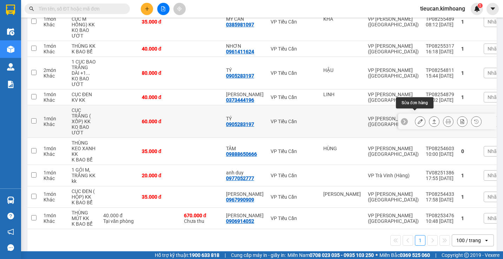
click at [418, 119] on icon at bounding box center [420, 121] width 5 height 5
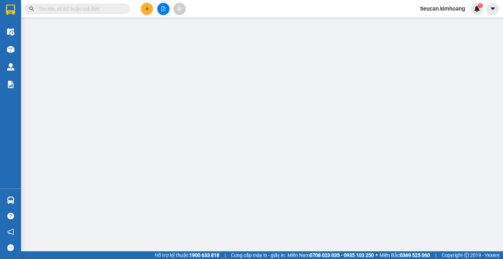
type input "0905283197"
type input "TÝ"
type input "60.000"
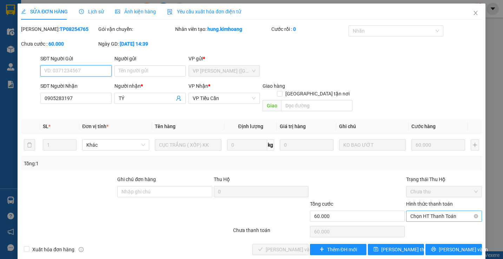
click at [440, 211] on span "Chọn HT Thanh Toán" at bounding box center [443, 216] width 67 height 11
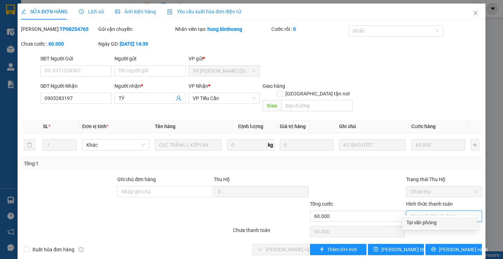
click at [410, 219] on div "Tại văn phòng" at bounding box center [439, 223] width 66 height 8
type input "0"
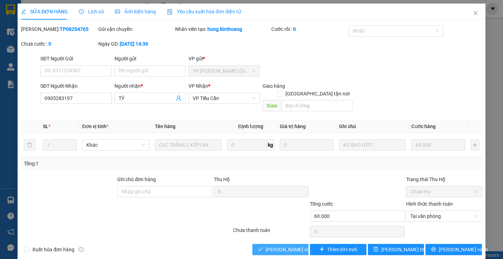
click at [262, 244] on button "Lưu và Giao hàng" at bounding box center [280, 249] width 56 height 11
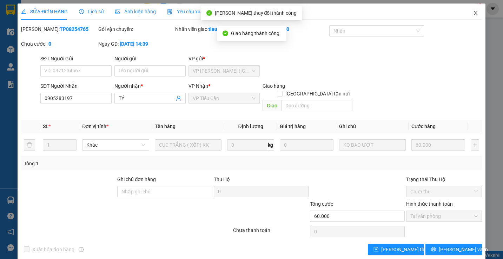
click at [473, 12] on icon "close" at bounding box center [476, 13] width 6 height 6
click at [472, 12] on div "1" at bounding box center [477, 9] width 12 height 12
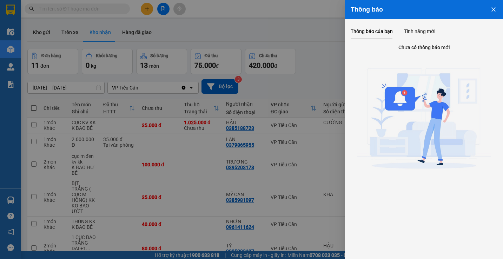
click at [316, 68] on div at bounding box center [251, 129] width 503 height 259
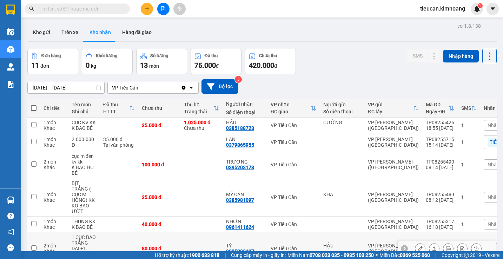
scroll to position [105, 0]
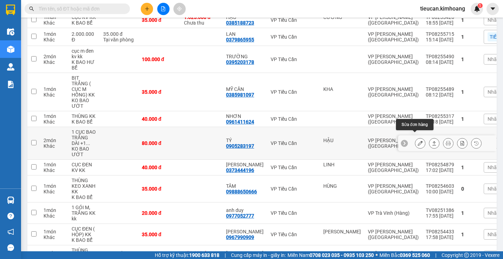
click at [418, 141] on icon at bounding box center [420, 143] width 5 height 5
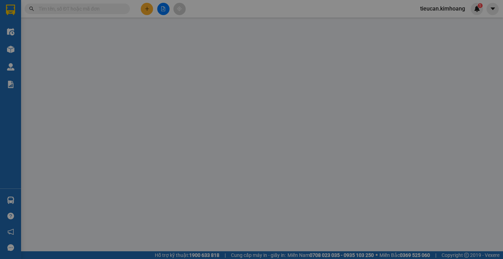
type input "HẬU"
type input "0905283197"
type input "TÝ"
type input "80.000"
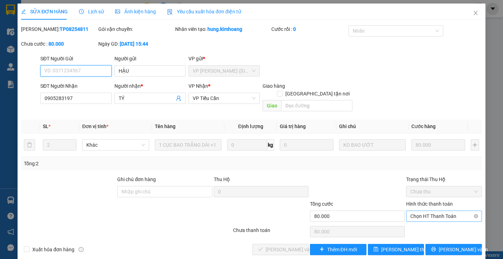
click at [440, 211] on span "Chọn HT Thanh Toán" at bounding box center [443, 216] width 67 height 11
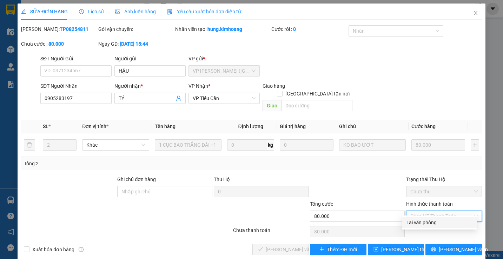
click at [414, 225] on div "Tại văn phòng" at bounding box center [439, 223] width 66 height 8
type input "0"
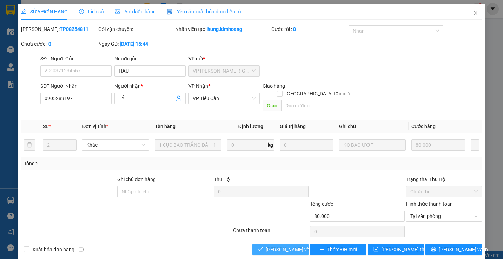
click at [278, 246] on span "Lưu và Giao hàng" at bounding box center [299, 250] width 67 height 8
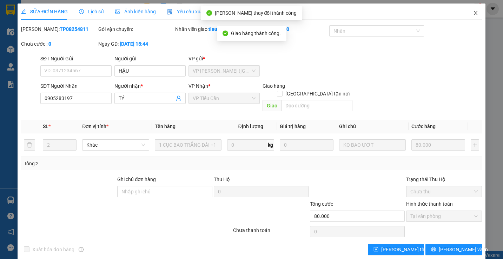
click at [473, 11] on icon "close" at bounding box center [476, 13] width 6 height 6
click at [471, 11] on div "tieucan.kimhoang 1" at bounding box center [448, 9] width 68 height 12
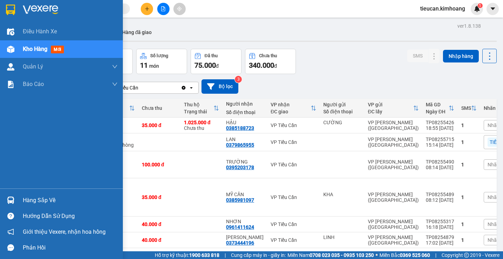
click at [32, 201] on div "Hàng sắp về" at bounding box center [70, 200] width 95 height 11
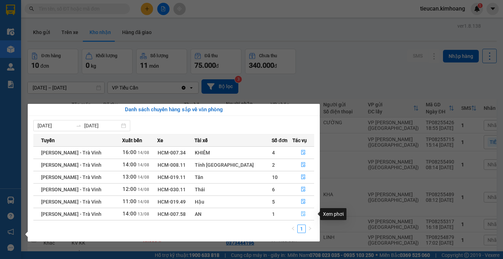
click at [301, 211] on button "button" at bounding box center [303, 213] width 21 height 11
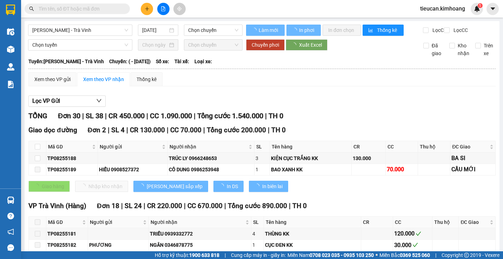
type input "13/08/2025"
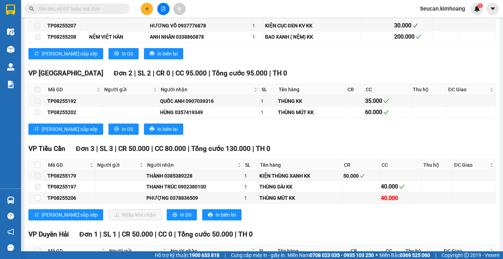
scroll to position [491, 0]
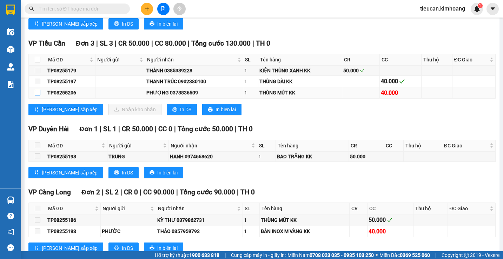
click at [38, 95] on input "checkbox" at bounding box center [38, 93] width 6 height 6
checkbox input "true"
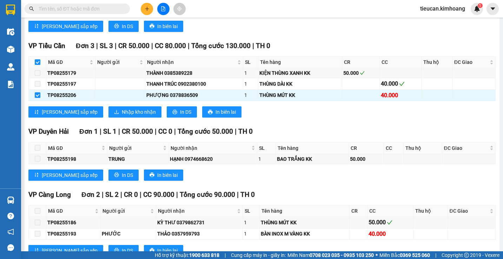
scroll to position [454, 0]
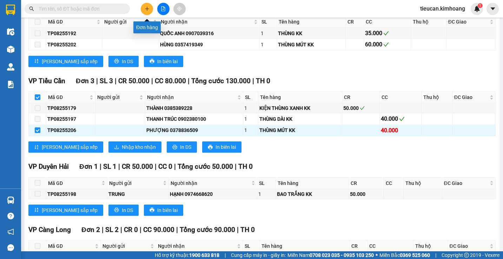
click at [148, 4] on button at bounding box center [147, 9] width 12 height 12
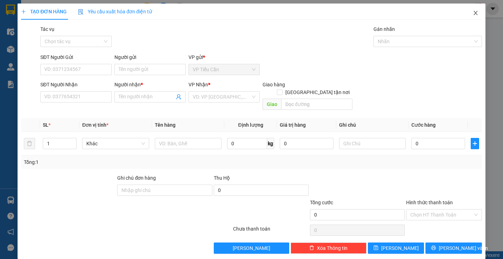
click at [473, 13] on icon "close" at bounding box center [475, 13] width 4 height 4
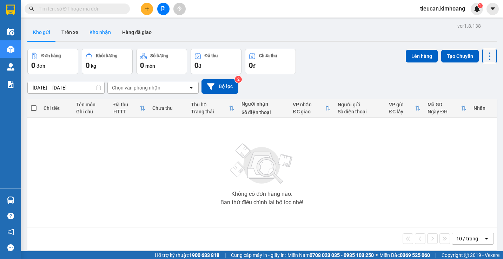
click at [106, 37] on button "Kho nhận" at bounding box center [100, 32] width 33 height 17
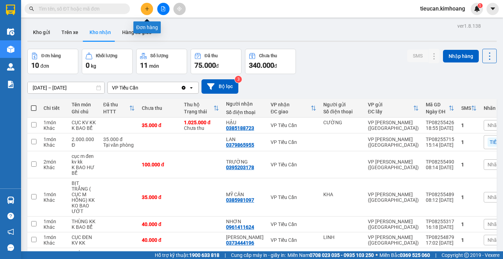
click at [146, 9] on icon "plus" at bounding box center [147, 8] width 4 height 0
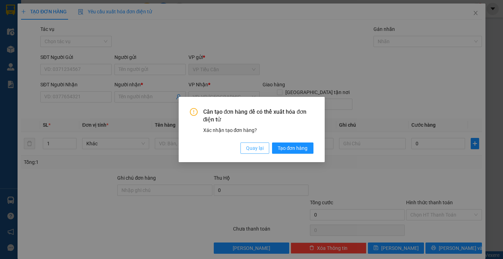
click at [251, 151] on span "Quay lại" at bounding box center [255, 148] width 18 height 8
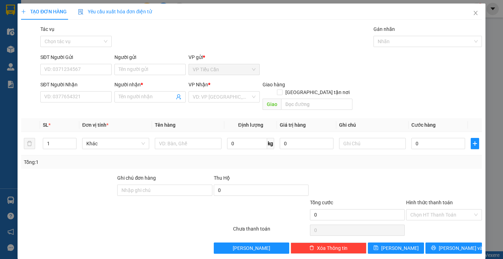
click at [251, 151] on div "Cần tạo đơn hàng để có thể xuất hóa đơn điện tử Xác nhận tạo đơn hàng? Quay lại…" at bounding box center [251, 129] width 503 height 259
click at [129, 68] on input "Người gửi" at bounding box center [149, 69] width 71 height 11
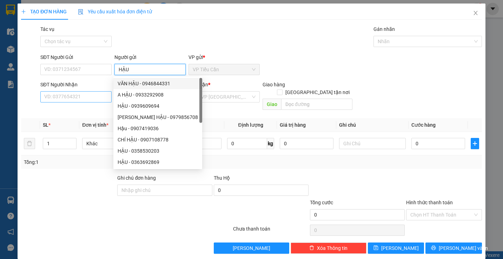
type input "HẬU"
click at [89, 101] on input "SĐT Người Nhận" at bounding box center [75, 96] width 71 height 11
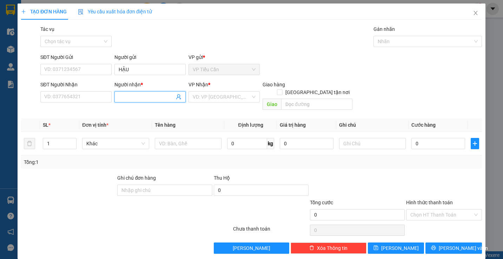
click at [119, 98] on input "Người nhận *" at bounding box center [147, 97] width 56 height 8
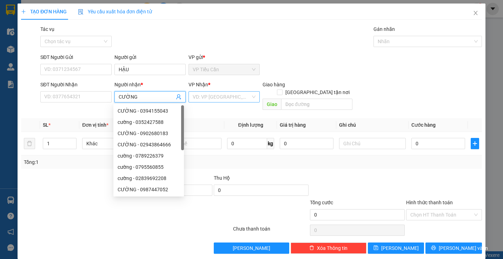
type input "CƯỜNG"
click at [205, 99] on input "search" at bounding box center [222, 97] width 58 height 11
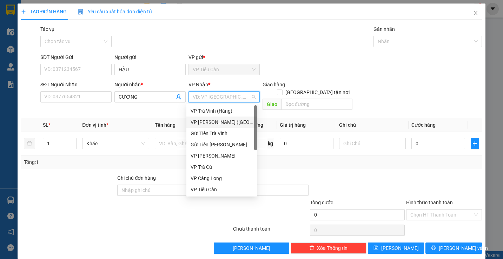
click at [208, 121] on div "VP [PERSON_NAME] ([GEOGRAPHIC_DATA])" at bounding box center [222, 122] width 62 height 8
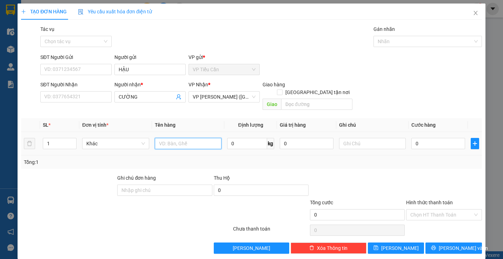
click at [164, 138] on input "text" at bounding box center [188, 143] width 67 height 11
type input "TIỀN THU HỘ 1.025.000"
click at [95, 43] on input "Tác vụ" at bounding box center [74, 41] width 58 height 11
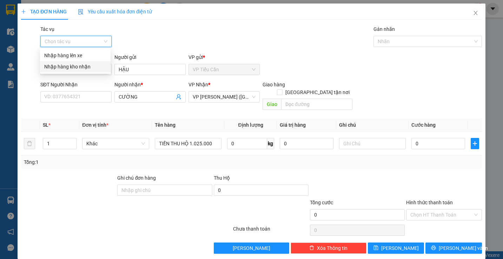
click at [86, 64] on div "Nhập hàng kho nhận" at bounding box center [75, 67] width 62 height 8
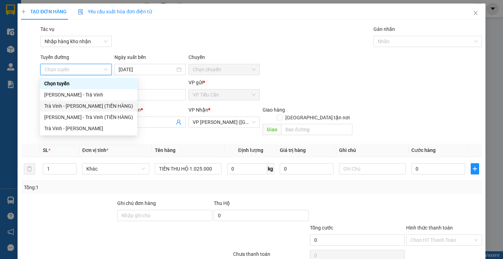
click at [81, 105] on div "Trà Vinh - Hồ Chí Minh (TIỀN HÀNG)" at bounding box center [88, 106] width 89 height 8
type input "[DATE]"
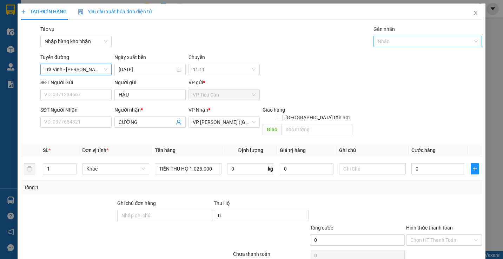
click at [378, 41] on input "Gán nhãn" at bounding box center [378, 41] width 1 height 8
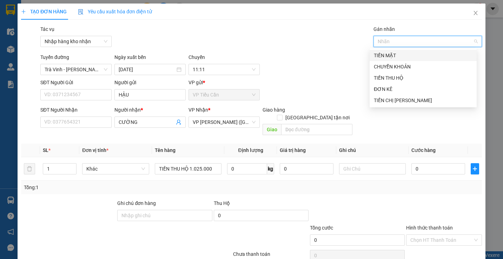
click at [378, 41] on input "Gán nhãn" at bounding box center [378, 41] width 1 height 8
click at [393, 78] on div "TIỀN THU HỘ" at bounding box center [423, 78] width 99 height 8
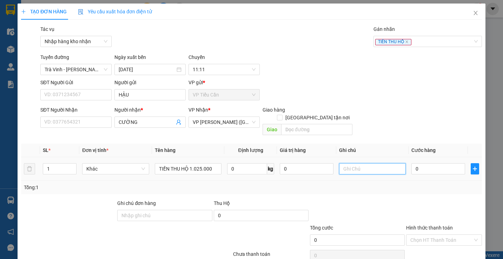
click at [345, 163] on input "text" at bounding box center [372, 168] width 67 height 11
type input "55426"
click at [411, 163] on input "0" at bounding box center [438, 168] width 54 height 11
type input "2"
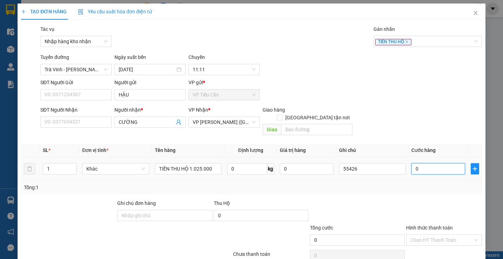
type input "2"
type input "25"
type input "25.000"
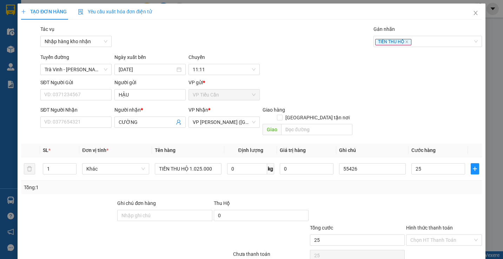
type input "25.000"
click at [392, 184] on div "Tổng: 1" at bounding box center [251, 188] width 455 height 8
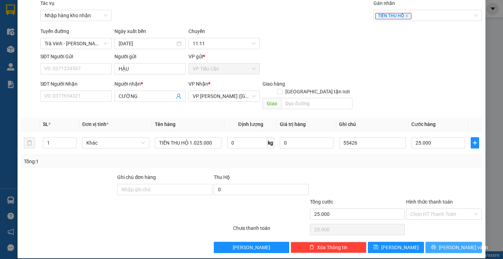
click at [434, 242] on button "[PERSON_NAME] và In" at bounding box center [453, 247] width 56 height 11
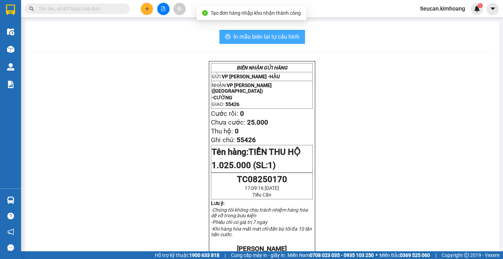
click at [252, 35] on span "In mẫu biên lai tự cấu hình" at bounding box center [266, 36] width 66 height 9
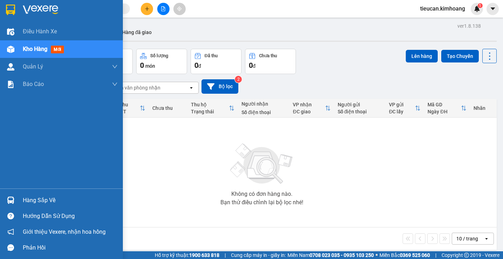
click at [29, 203] on div "Hàng sắp về" at bounding box center [70, 200] width 95 height 11
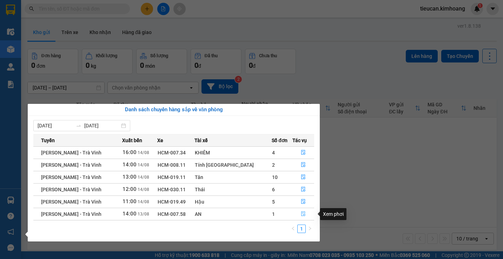
click at [301, 213] on icon "file-done" at bounding box center [303, 214] width 4 height 5
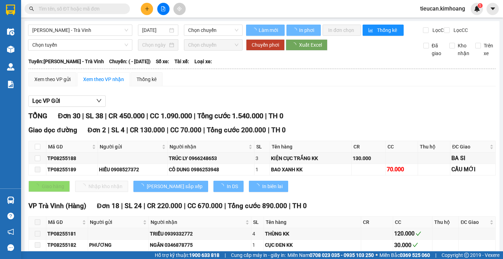
type input "[DATE]"
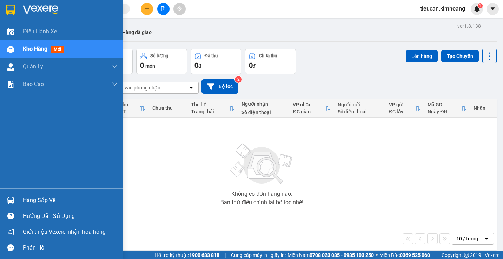
click at [30, 200] on div "Hàng sắp về" at bounding box center [70, 200] width 95 height 11
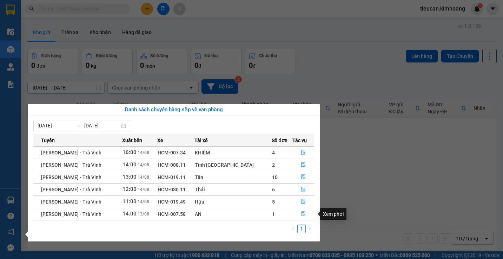
click at [301, 214] on icon "file-done" at bounding box center [303, 213] width 5 height 5
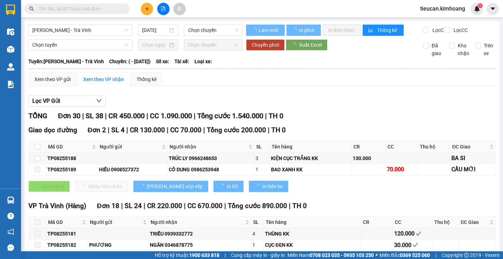
type input "[DATE]"
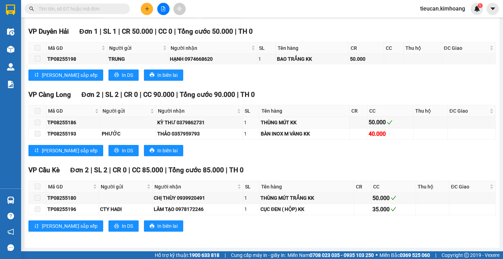
scroll to position [454, 0]
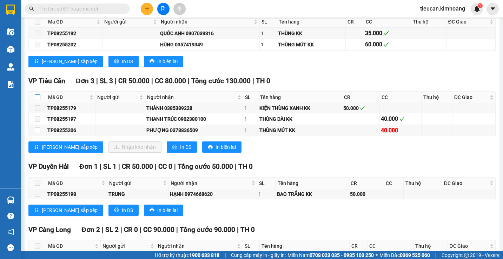
click at [39, 100] on input "checkbox" at bounding box center [38, 97] width 6 height 6
checkbox input "true"
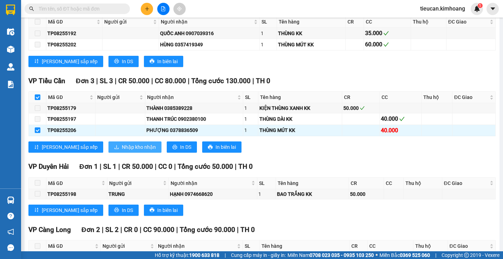
click at [122, 151] on span "Nhập kho nhận" at bounding box center [139, 147] width 34 height 8
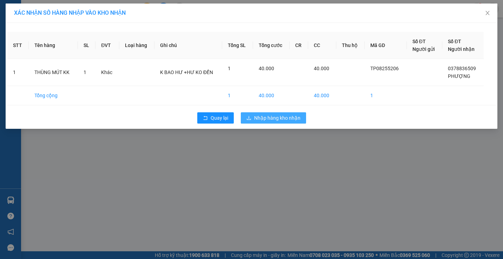
click at [250, 118] on icon "download" at bounding box center [248, 117] width 5 height 5
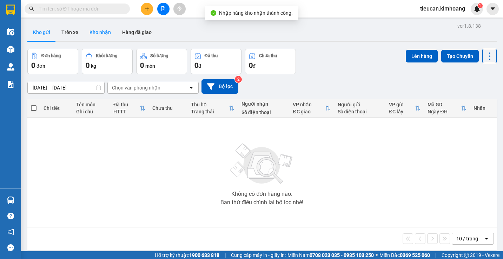
click at [105, 31] on button "Kho nhận" at bounding box center [100, 32] width 33 height 17
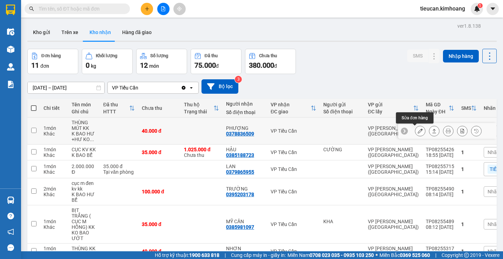
click at [418, 131] on icon at bounding box center [420, 130] width 5 height 5
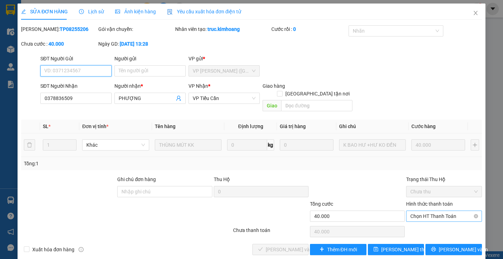
click at [439, 211] on span "Chọn HT Thanh Toán" at bounding box center [443, 216] width 67 height 11
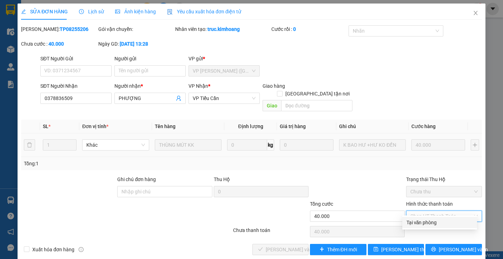
click at [431, 218] on div "Tại văn phòng" at bounding box center [439, 222] width 75 height 11
type input "0"
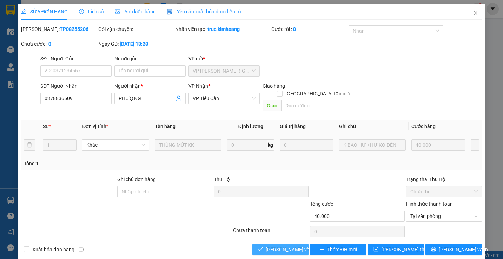
click at [272, 246] on span "[PERSON_NAME] và Giao hàng" at bounding box center [299, 250] width 67 height 8
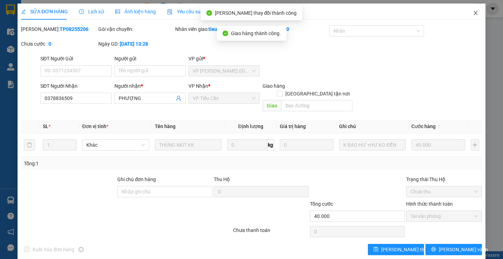
click at [468, 9] on span "Close" at bounding box center [476, 14] width 20 height 20
click at [468, 9] on span "tieucan.kimhoang" at bounding box center [442, 8] width 56 height 9
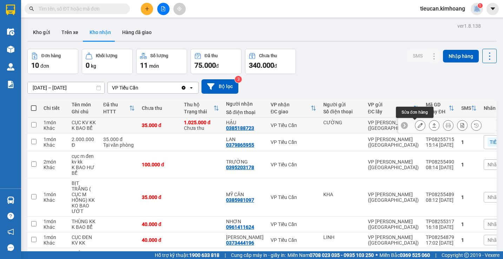
click at [418, 125] on icon at bounding box center [420, 125] width 5 height 5
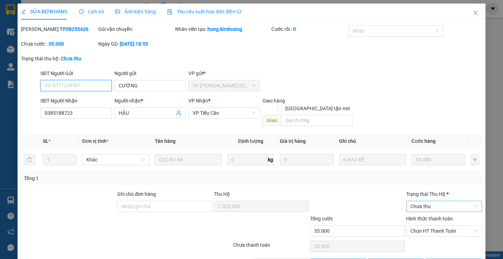
click at [426, 201] on span "Chưa thu" at bounding box center [443, 206] width 67 height 11
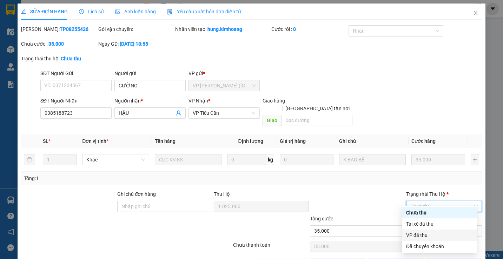
click at [425, 232] on div "VP đã thu" at bounding box center [439, 235] width 66 height 8
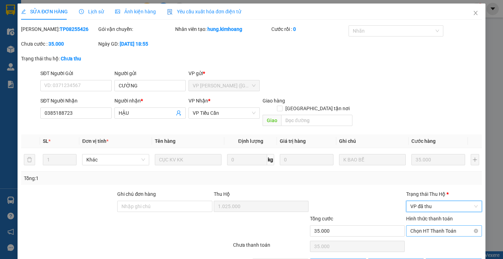
click at [424, 226] on span "Chọn HT Thanh Toán" at bounding box center [443, 231] width 67 height 11
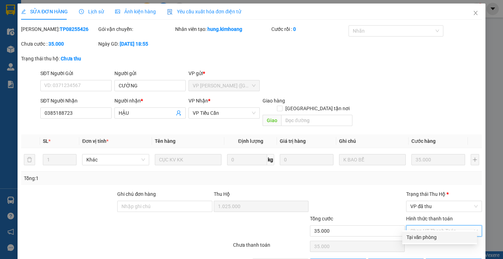
click at [419, 238] on div "Tại văn phòng" at bounding box center [439, 237] width 66 height 8
type input "0"
click at [278, 259] on span "[PERSON_NAME] và Giao hàng" at bounding box center [299, 264] width 67 height 8
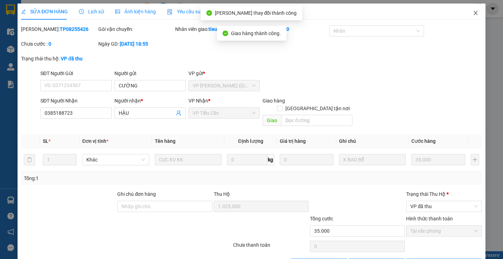
click at [467, 13] on span "Close" at bounding box center [476, 14] width 20 height 20
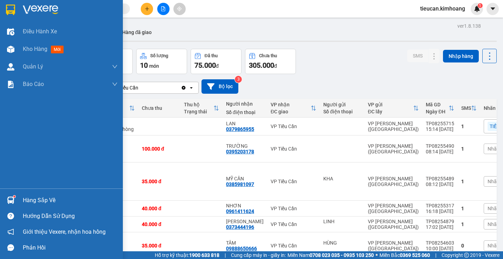
click at [40, 204] on div "Hàng sắp về" at bounding box center [70, 200] width 95 height 11
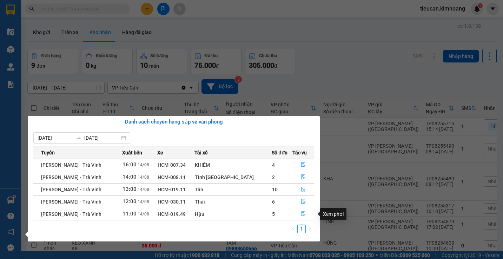
click at [301, 214] on icon "file-done" at bounding box center [303, 214] width 4 height 5
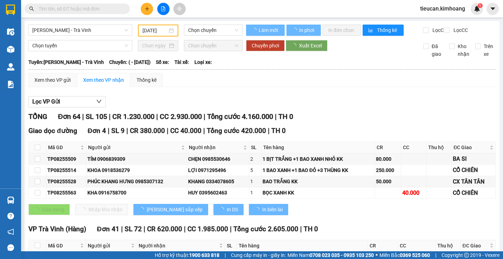
type input "[DATE]"
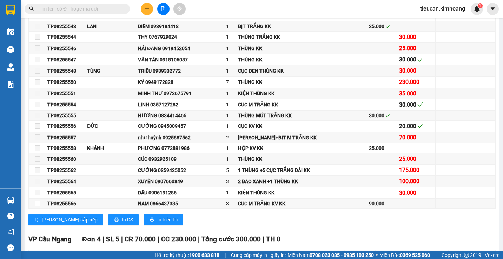
scroll to position [772, 0]
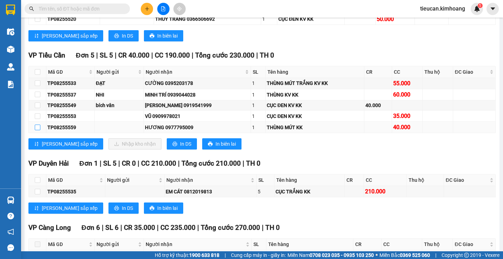
click at [35, 130] on input "checkbox" at bounding box center [38, 128] width 6 height 6
checkbox input "true"
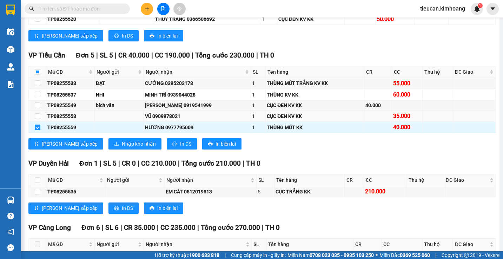
click at [33, 120] on td at bounding box center [38, 116] width 18 height 11
click at [35, 119] on input "checkbox" at bounding box center [38, 116] width 6 height 6
checkbox input "true"
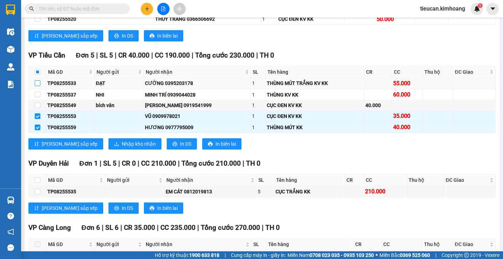
click at [35, 86] on input "checkbox" at bounding box center [38, 83] width 6 height 6
checkbox input "true"
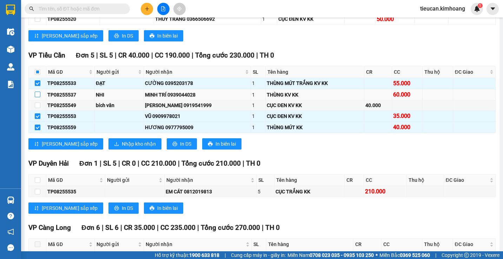
click at [39, 97] on input "checkbox" at bounding box center [38, 95] width 6 height 6
checkbox input "true"
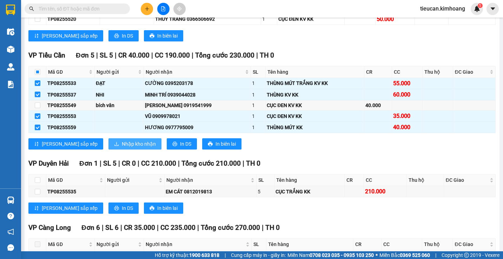
click at [122, 148] on span "Nhập kho nhận" at bounding box center [139, 144] width 34 height 8
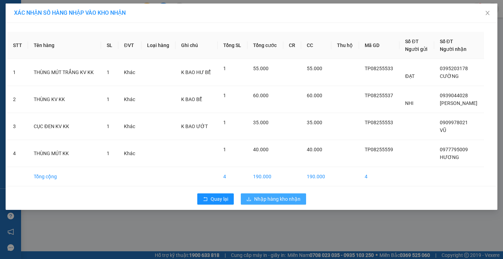
click at [273, 202] on span "Nhập hàng kho nhận" at bounding box center [277, 199] width 46 height 8
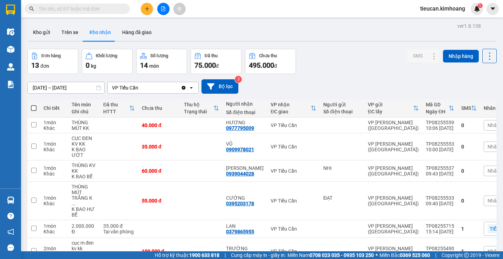
scroll to position [35, 0]
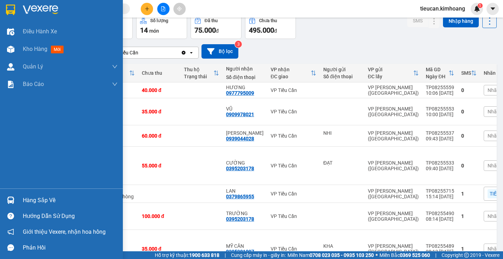
click at [16, 201] on div at bounding box center [11, 200] width 12 height 12
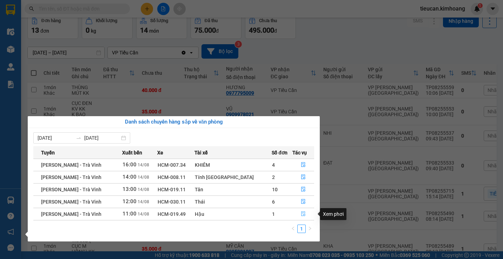
click at [301, 212] on icon "file-done" at bounding box center [303, 213] width 5 height 5
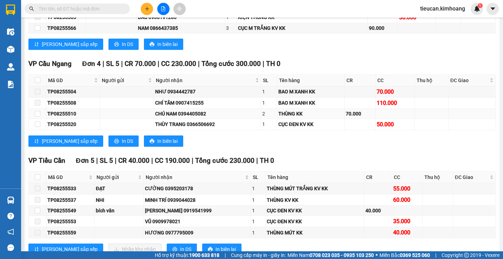
scroll to position [772, 0]
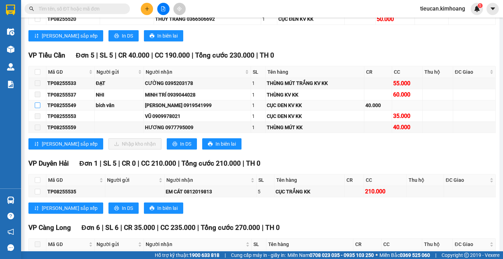
click at [36, 108] on input "checkbox" at bounding box center [38, 105] width 6 height 6
checkbox input "true"
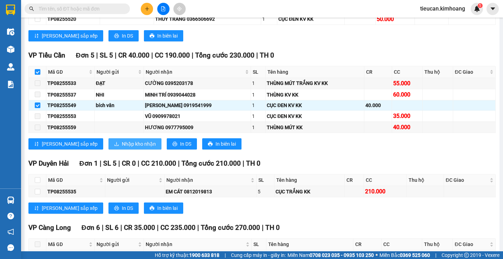
click at [122, 148] on span "Nhập kho nhận" at bounding box center [139, 144] width 34 height 8
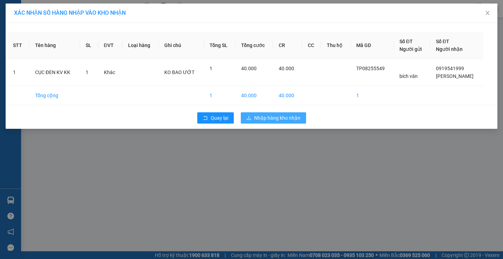
click at [258, 114] on button "Nhập hàng kho nhận" at bounding box center [273, 117] width 65 height 11
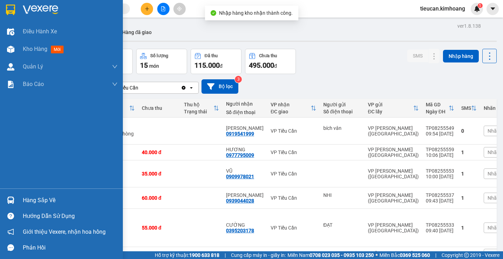
click at [15, 200] on div at bounding box center [11, 200] width 12 height 12
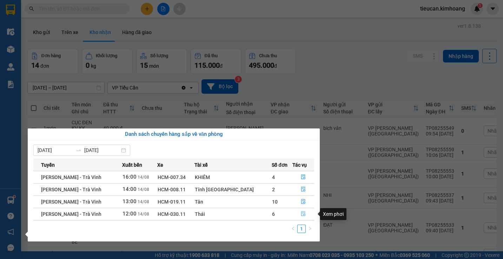
click at [301, 212] on icon "file-done" at bounding box center [303, 213] width 5 height 5
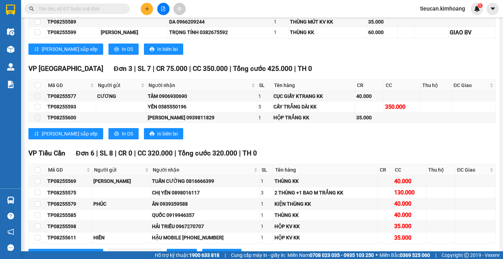
scroll to position [561, 0]
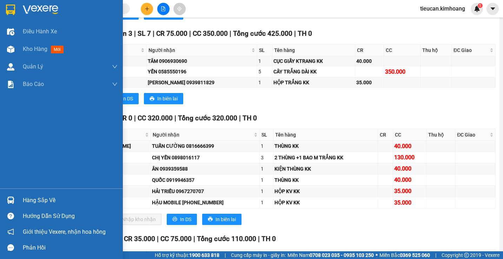
click at [32, 198] on div "Hàng sắp về" at bounding box center [70, 200] width 95 height 11
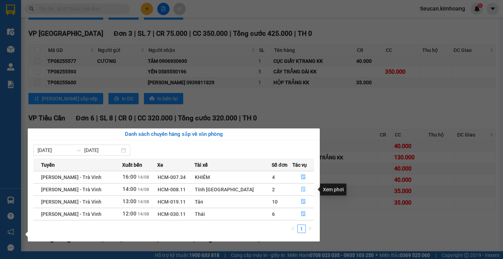
click at [301, 188] on icon "file-done" at bounding box center [303, 189] width 4 height 5
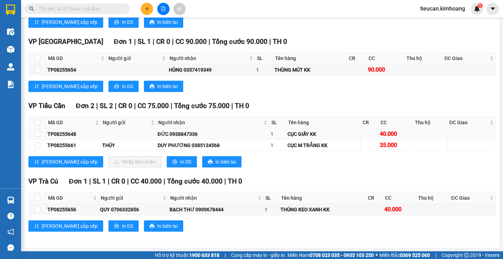
scroll to position [397, 0]
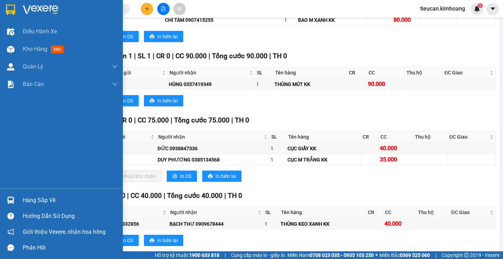
click at [40, 202] on div "Hàng sắp về" at bounding box center [70, 200] width 95 height 11
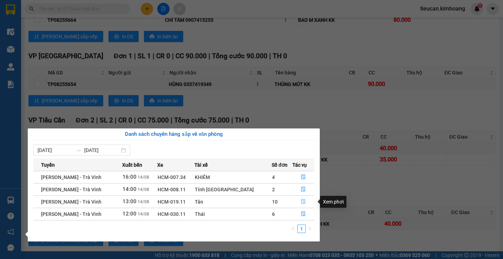
click at [301, 199] on icon "file-done" at bounding box center [303, 201] width 4 height 5
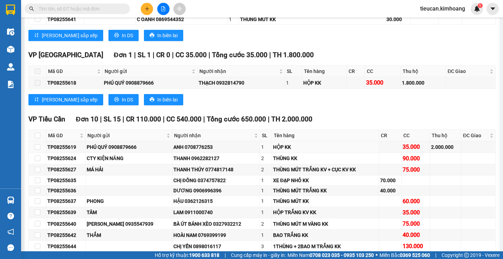
scroll to position [295, 0]
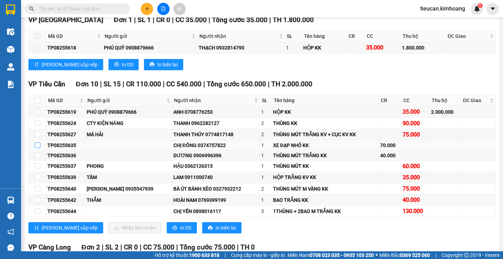
click at [38, 148] on input "checkbox" at bounding box center [38, 145] width 6 height 6
checkbox input "true"
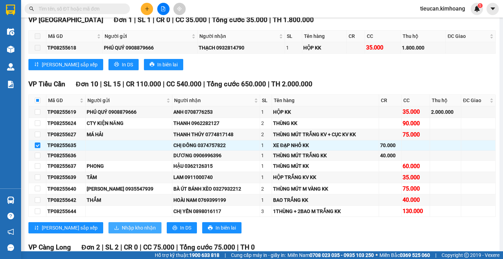
click at [122, 231] on span "Nhập kho nhận" at bounding box center [139, 228] width 34 height 8
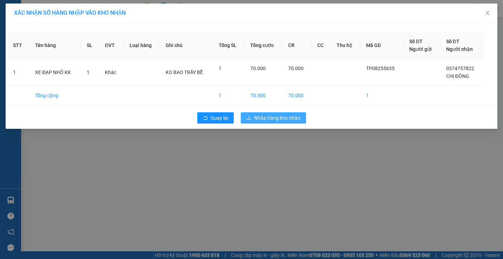
click at [278, 121] on span "Nhập hàng kho nhận" at bounding box center [277, 118] width 46 height 8
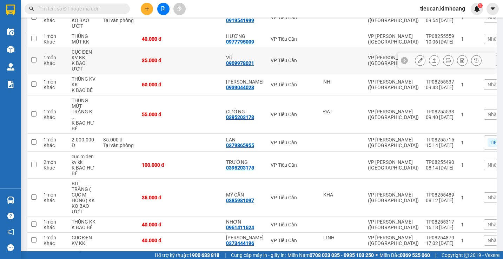
scroll to position [175, 0]
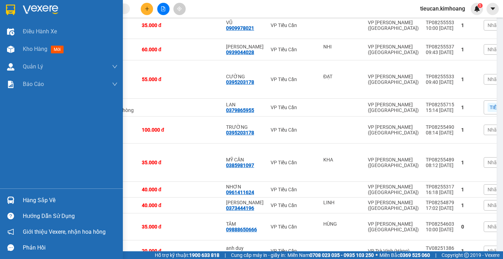
click at [26, 203] on div "Hàng sắp về" at bounding box center [70, 200] width 95 height 11
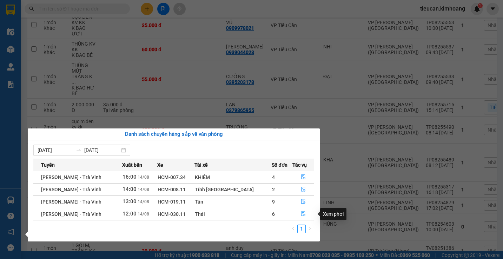
click at [301, 214] on icon "file-done" at bounding box center [303, 213] width 5 height 5
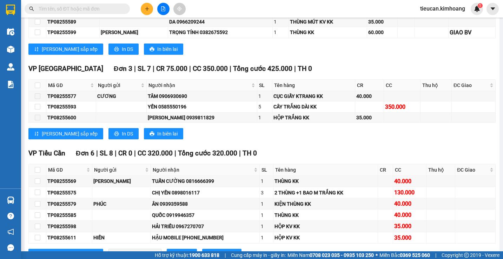
scroll to position [667, 0]
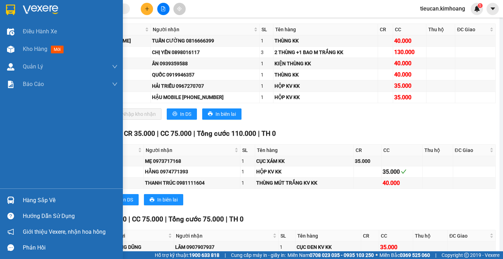
click at [20, 202] on div "Hàng sắp về" at bounding box center [61, 200] width 123 height 16
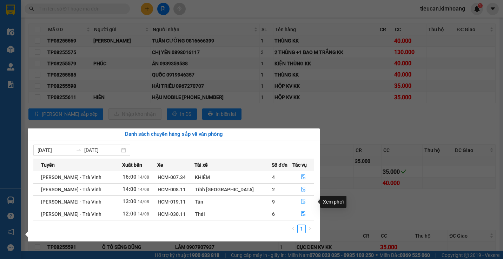
click at [302, 200] on icon "file-done" at bounding box center [303, 201] width 5 height 5
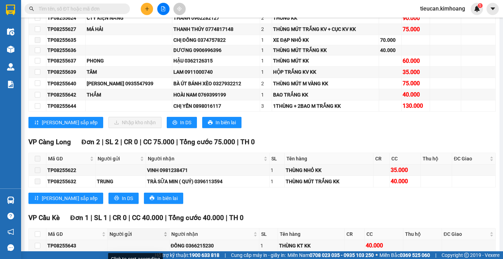
scroll to position [331, 0]
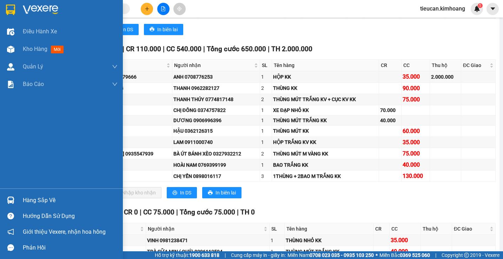
click at [26, 198] on div "Hàng sắp về" at bounding box center [70, 200] width 95 height 11
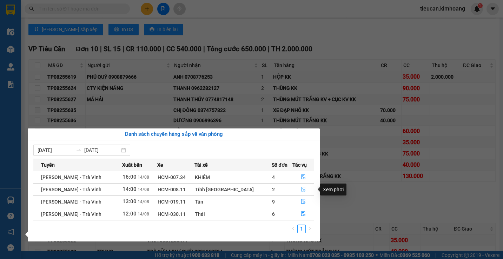
click at [301, 191] on icon "file-done" at bounding box center [303, 189] width 5 height 5
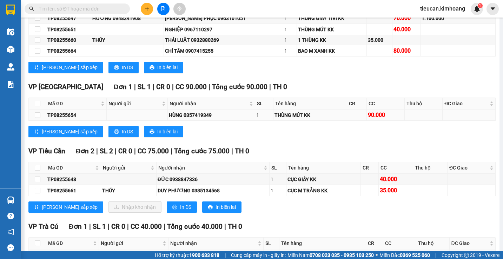
scroll to position [401, 0]
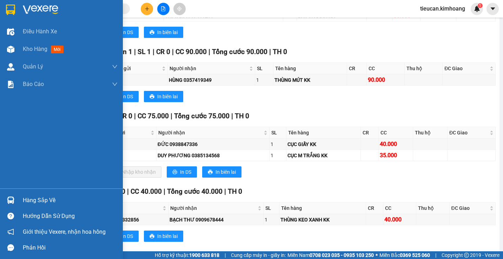
click at [34, 199] on div "Hàng sắp về" at bounding box center [70, 200] width 95 height 11
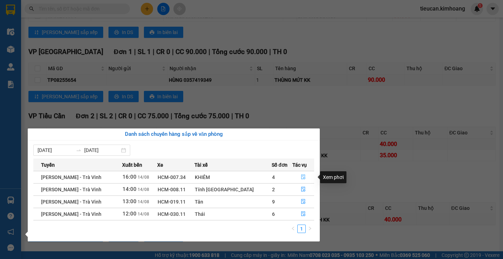
click at [302, 174] on button "button" at bounding box center [303, 177] width 21 height 11
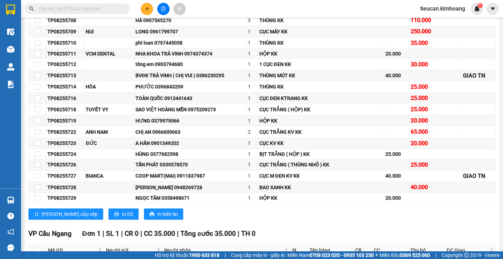
scroll to position [679, 0]
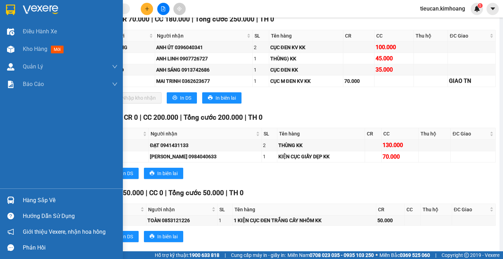
click at [26, 203] on div "Hàng sắp về" at bounding box center [70, 200] width 95 height 11
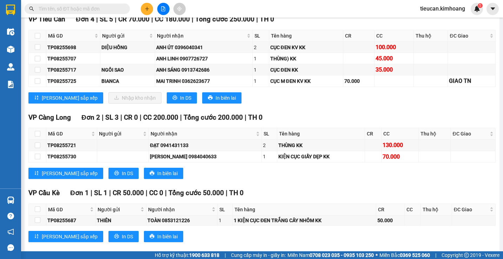
click at [296, 116] on section "Kết quả tìm kiếm ( 0 ) Bộ lọc No Data tieucan.kimhoang 1 Điều hành xe Kho hàng …" at bounding box center [251, 129] width 503 height 259
click at [98, 9] on input "text" at bounding box center [80, 9] width 83 height 8
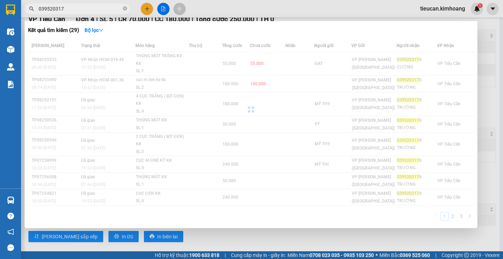
type input "0395203178"
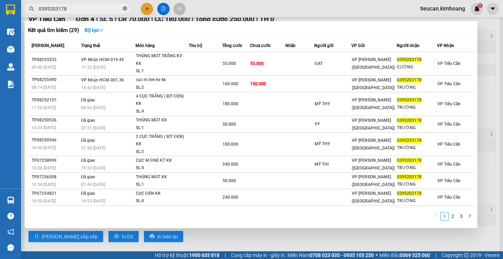
click at [125, 8] on icon "close-circle" at bounding box center [125, 8] width 4 height 4
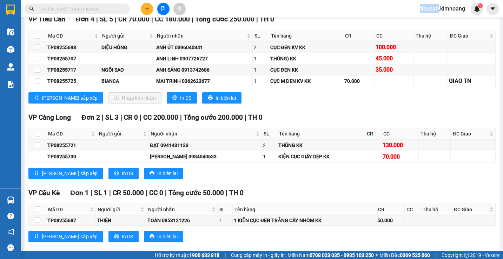
click at [125, 8] on span at bounding box center [125, 9] width 4 height 8
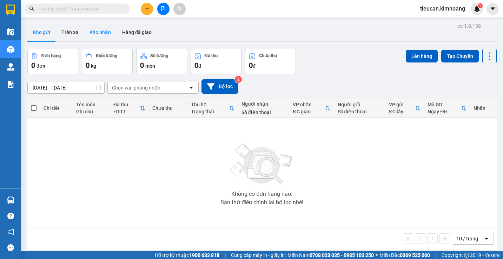
click at [97, 35] on button "Kho nhận" at bounding box center [100, 32] width 33 height 17
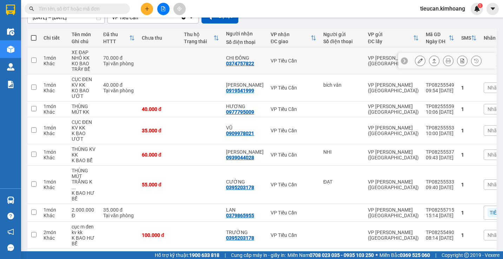
scroll to position [105, 0]
